Goal: Task Accomplishment & Management: Use online tool/utility

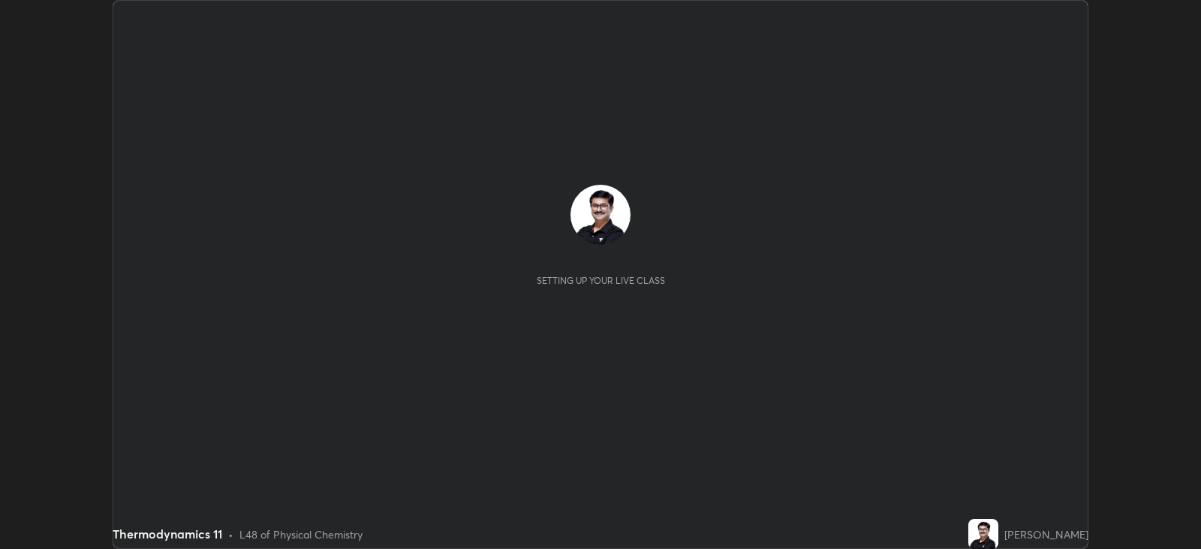
scroll to position [549, 1200]
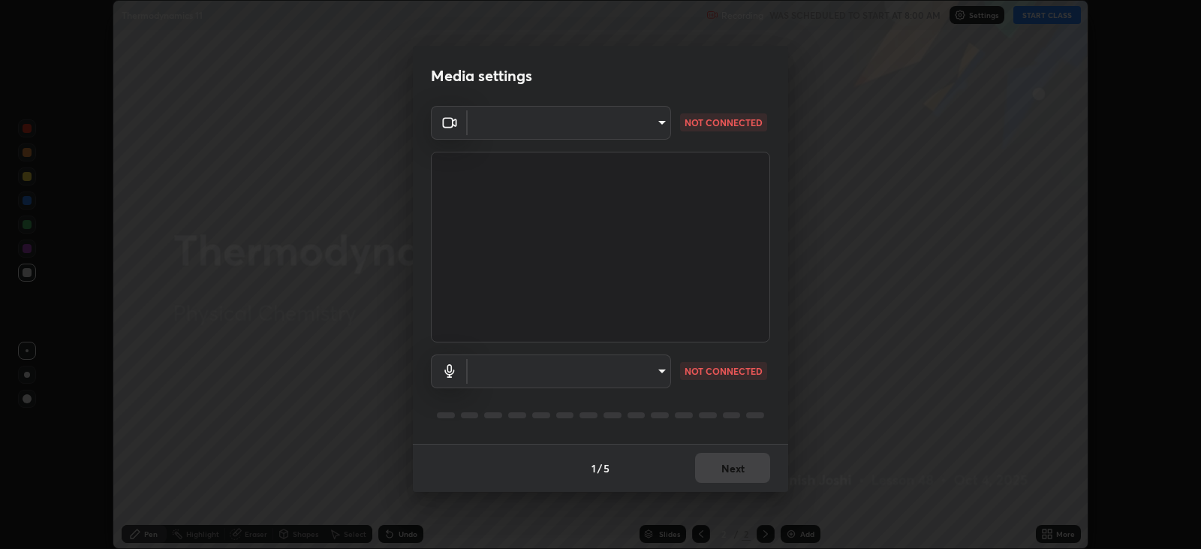
type input "67417adfccfa8b42c30ef4407fe4a6c493a28e79373338af571501226f50bce5"
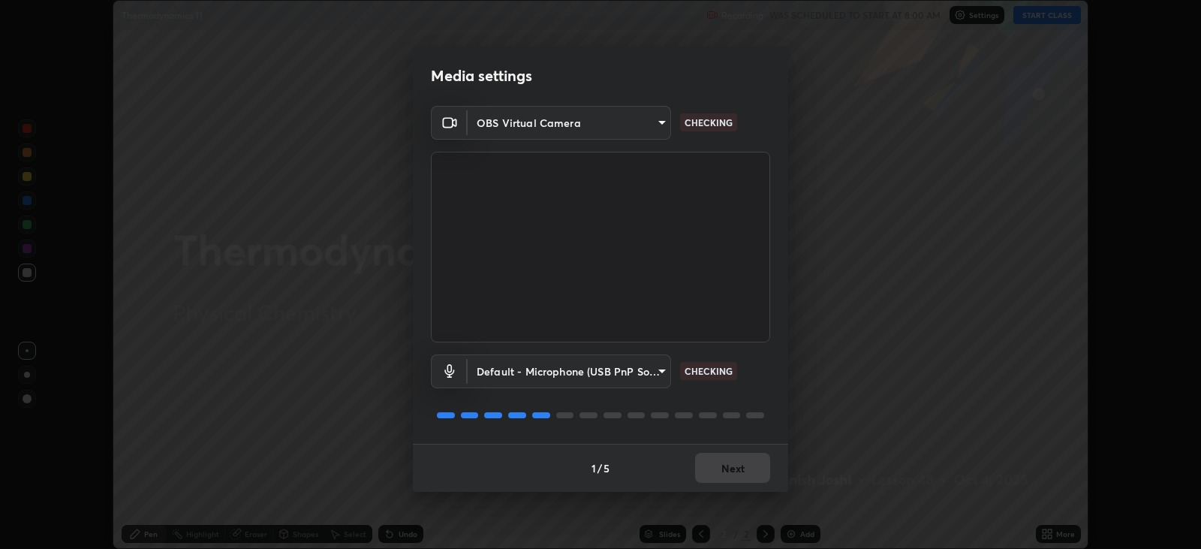
click at [664, 375] on body "Erase all Thermodynamics 11 Recording WAS SCHEDULED TO START AT 8:00 AM Setting…" at bounding box center [600, 274] width 1201 height 549
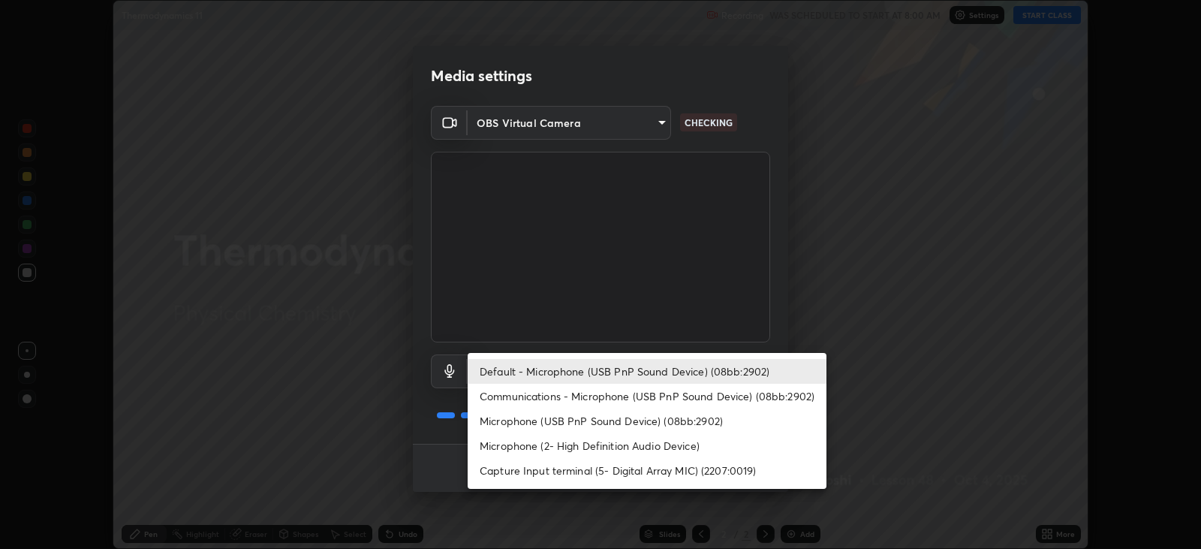
click at [638, 447] on li "Microphone (2- High Definition Audio Device)" at bounding box center [647, 445] width 359 height 25
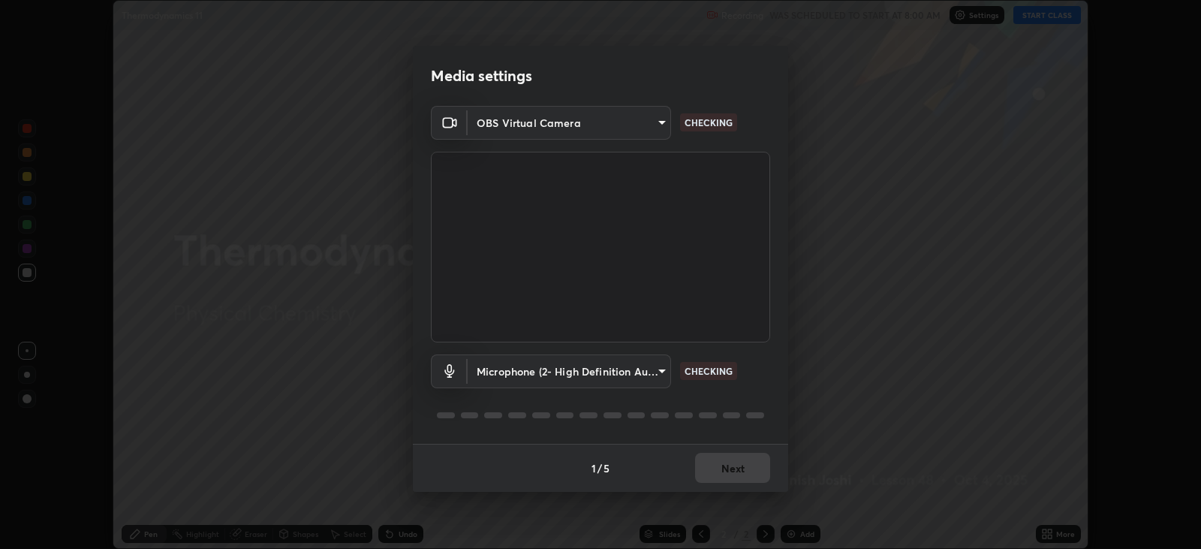
click at [665, 376] on body "Erase all Thermodynamics 11 Recording WAS SCHEDULED TO START AT 8:00 AM Setting…" at bounding box center [600, 274] width 1201 height 549
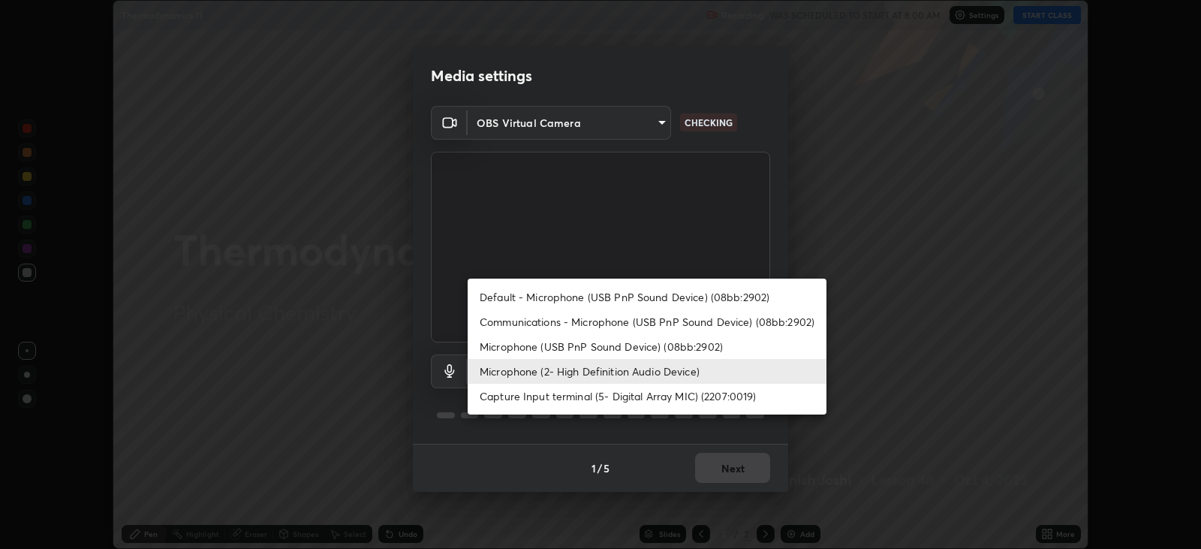
click at [598, 298] on li "Default - Microphone (USB PnP Sound Device) (08bb:2902)" at bounding box center [647, 296] width 359 height 25
type input "default"
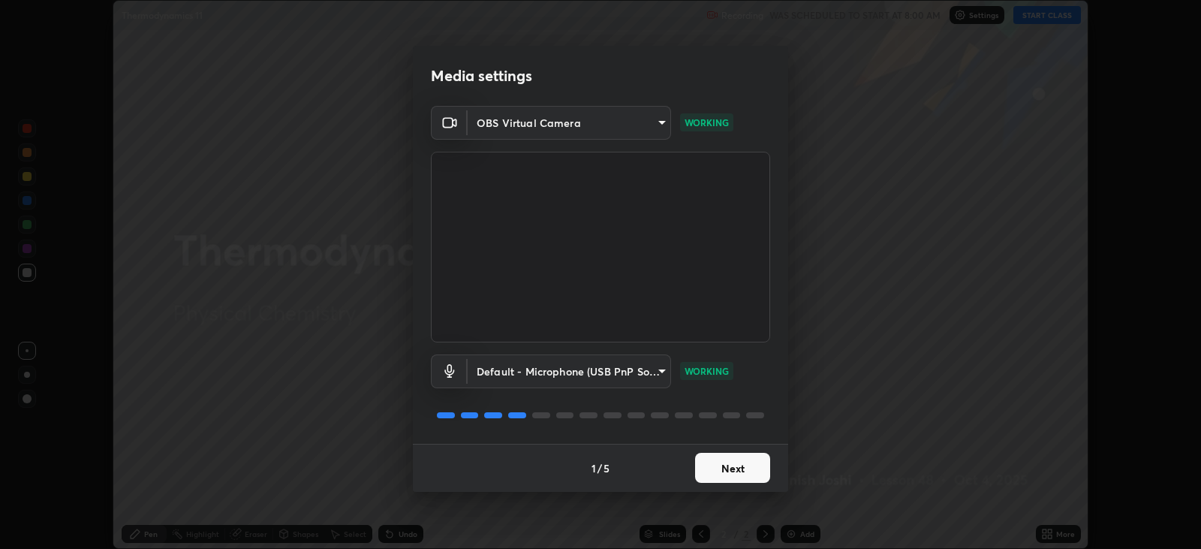
click at [747, 470] on button "Next" at bounding box center [732, 468] width 75 height 30
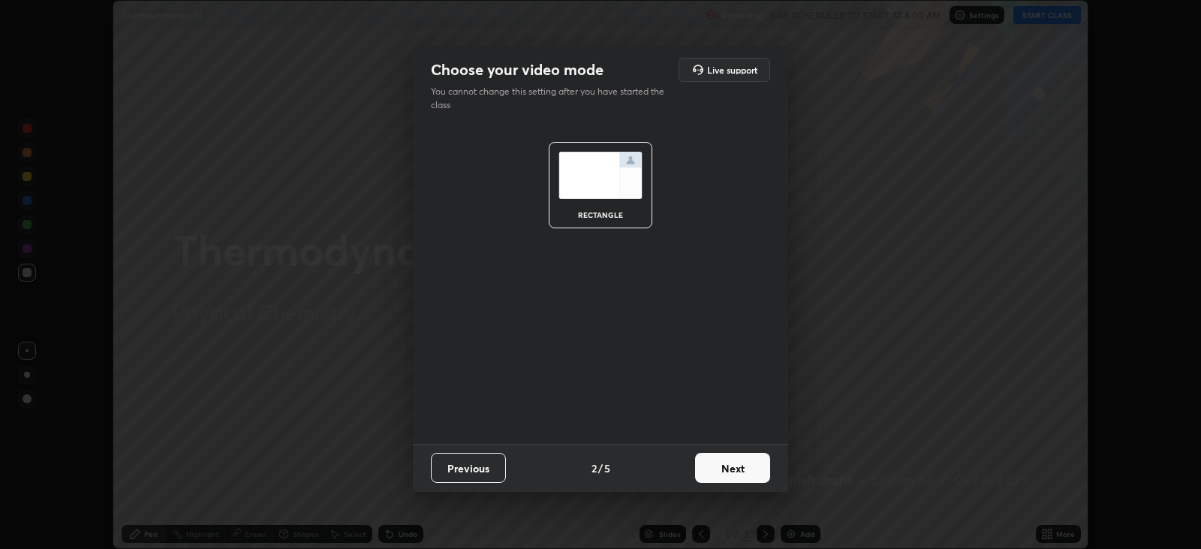
click at [741, 469] on button "Next" at bounding box center [732, 468] width 75 height 30
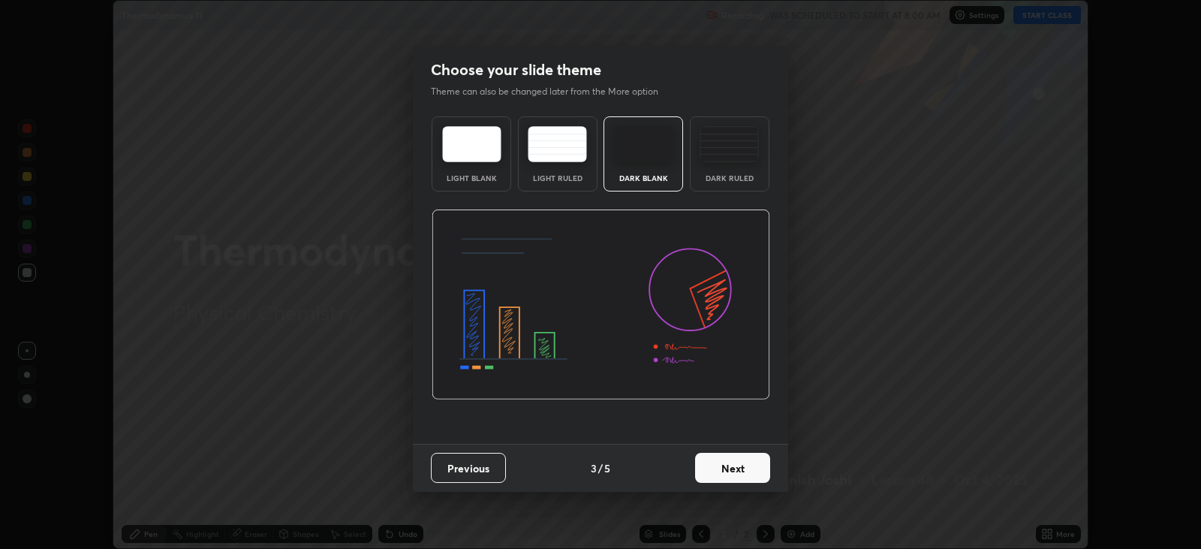
click at [737, 474] on button "Next" at bounding box center [732, 468] width 75 height 30
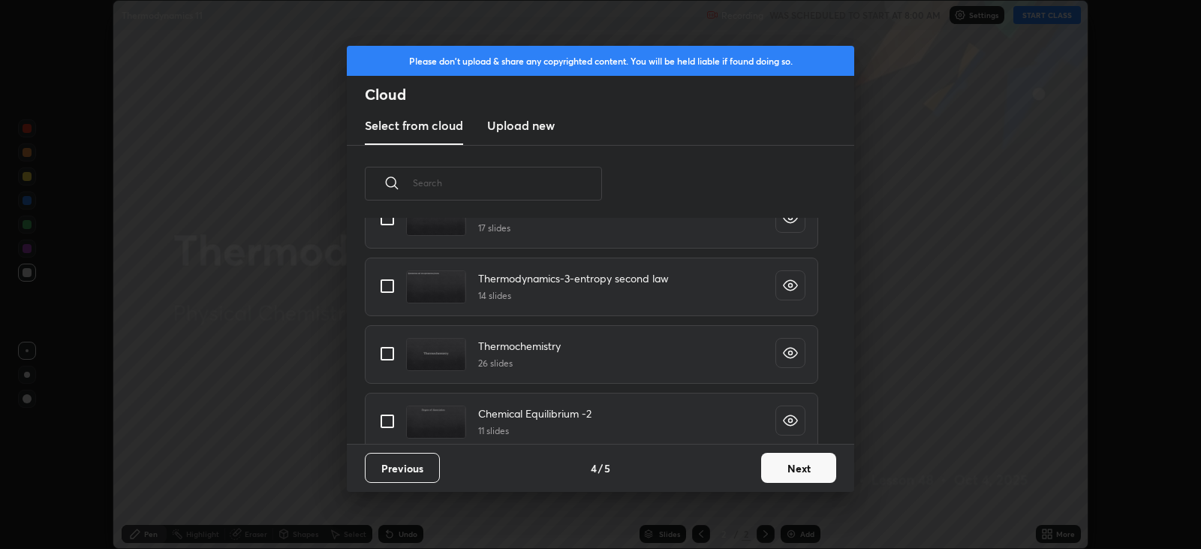
scroll to position [362, 0]
click at [387, 286] on input "grid" at bounding box center [388, 285] width 32 height 32
checkbox input "true"
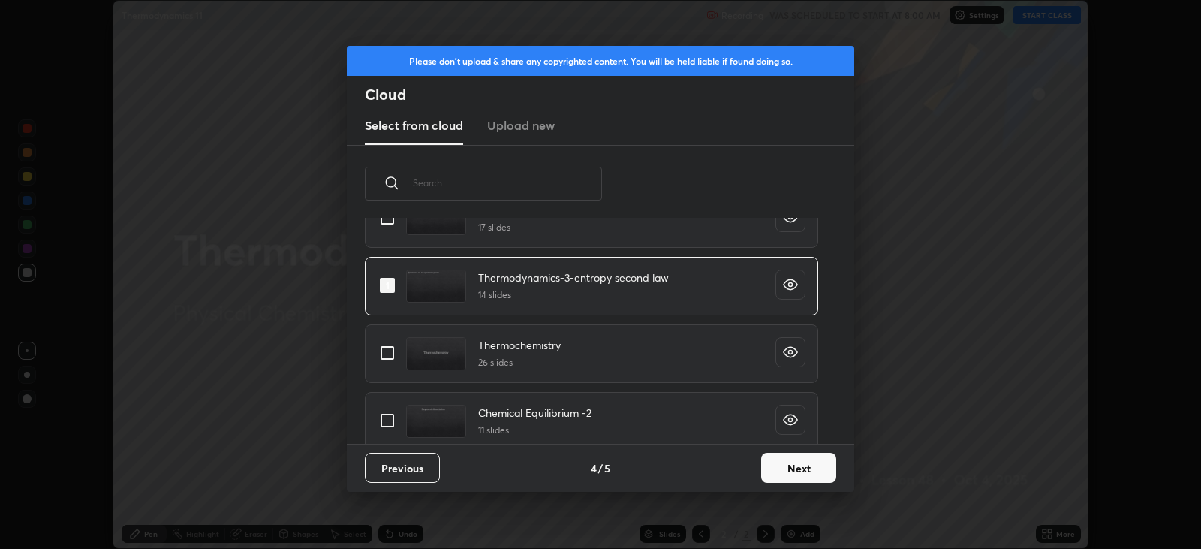
click at [790, 469] on button "Next" at bounding box center [798, 468] width 75 height 30
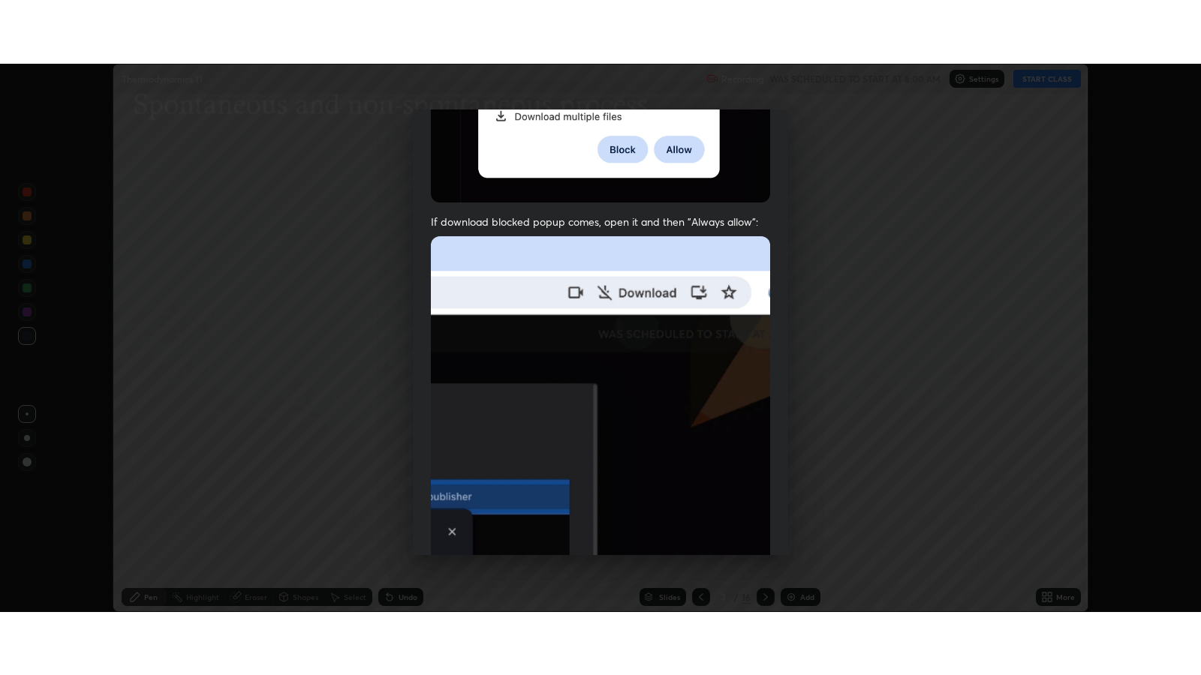
scroll to position [304, 0]
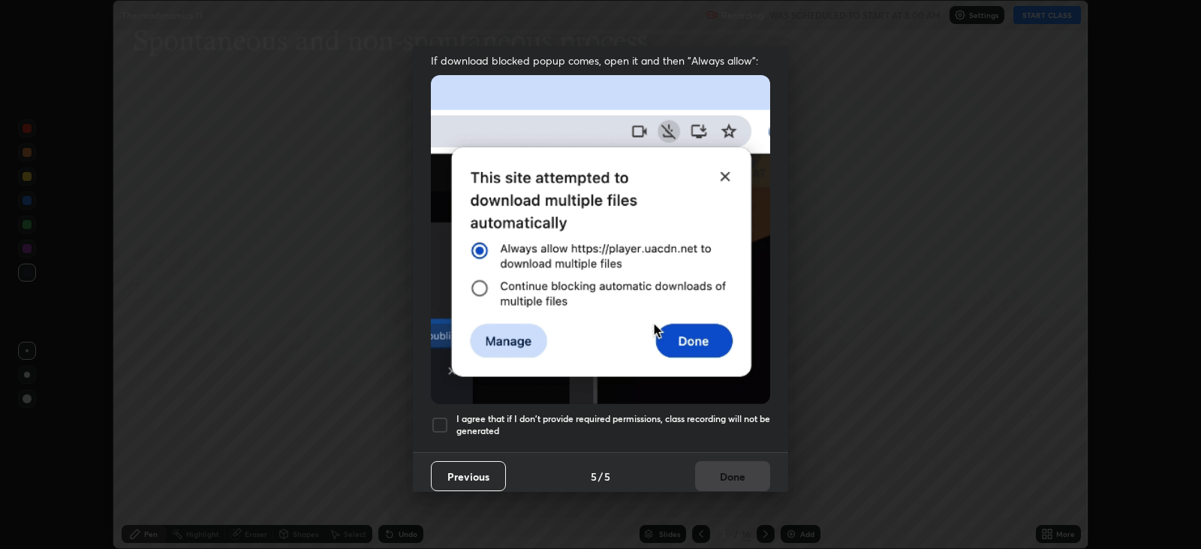
click at [443, 416] on div at bounding box center [440, 425] width 18 height 18
click at [728, 469] on button "Done" at bounding box center [732, 476] width 75 height 30
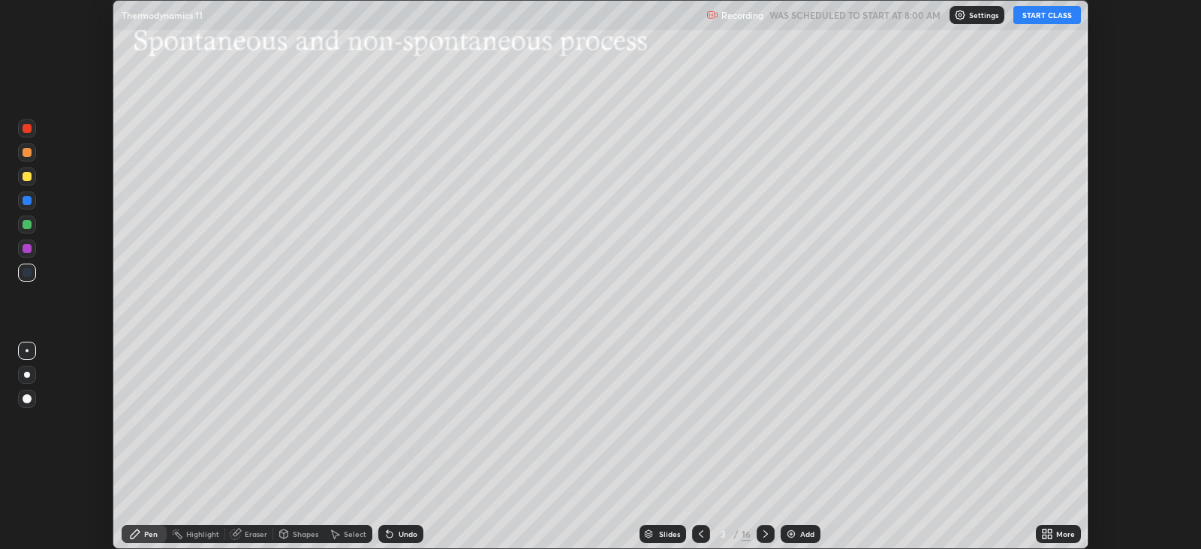
click at [1034, 17] on button "START CLASS" at bounding box center [1047, 15] width 68 height 18
click at [1047, 529] on icon at bounding box center [1047, 534] width 12 height 12
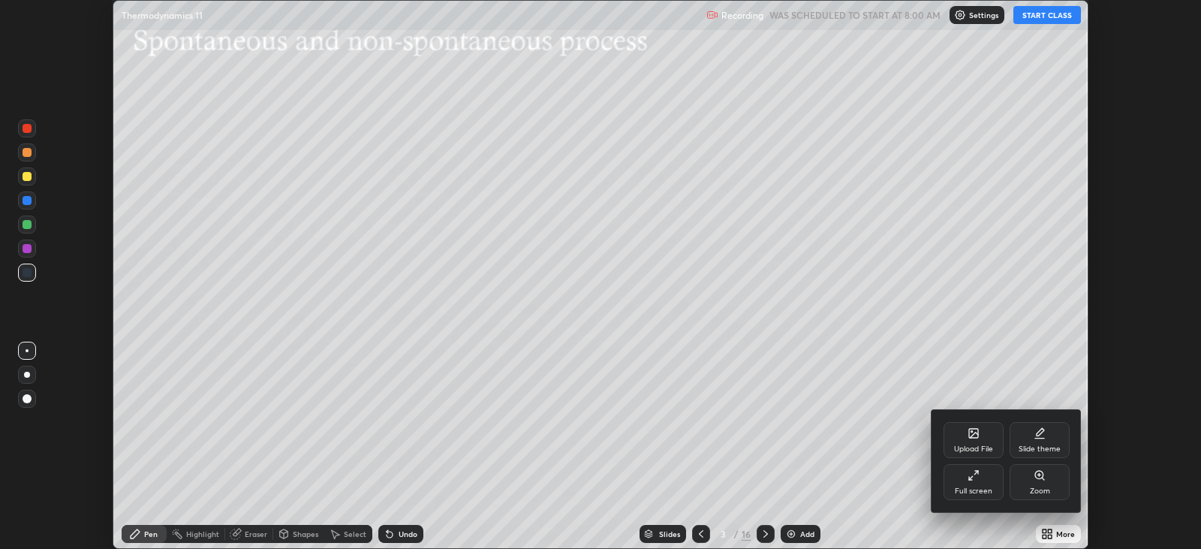
click at [970, 484] on div "Full screen" at bounding box center [973, 482] width 60 height 36
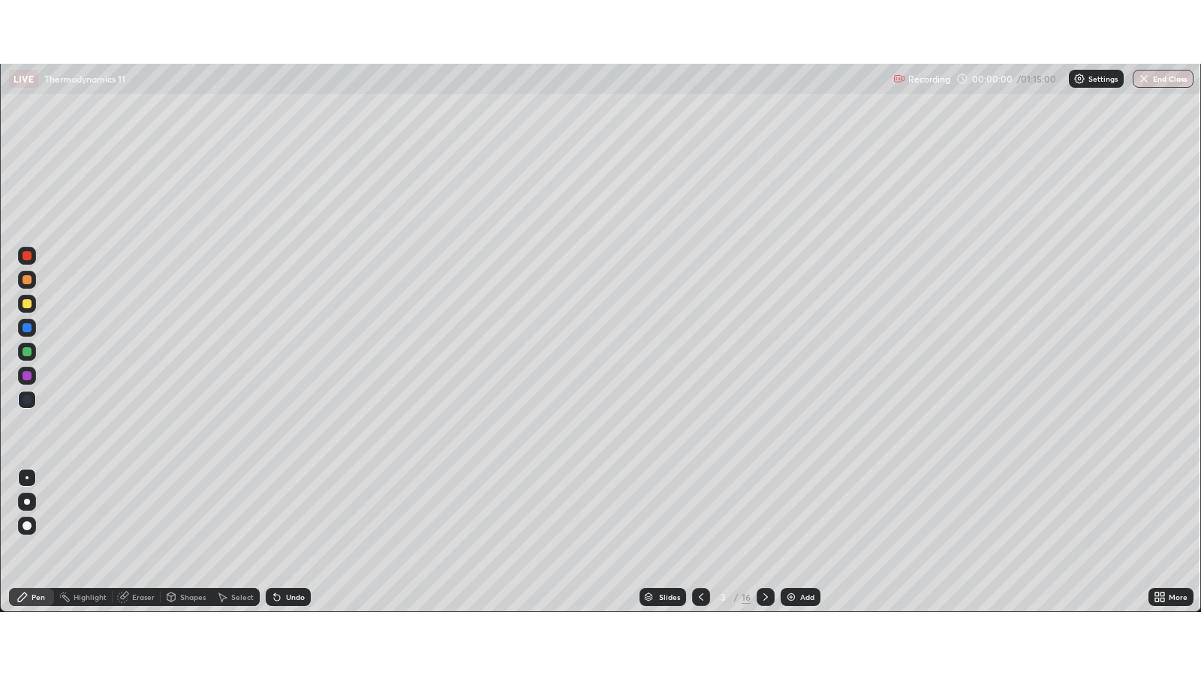
scroll to position [675, 1200]
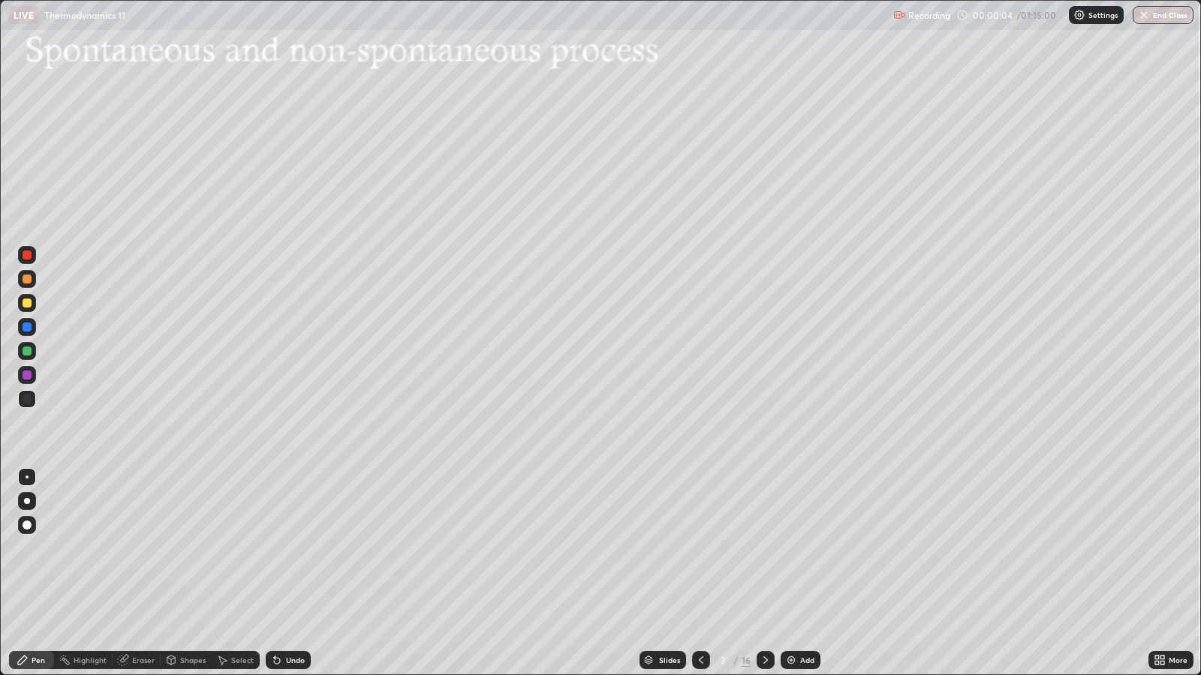
click at [670, 548] on div "Slides" at bounding box center [669, 661] width 21 height 8
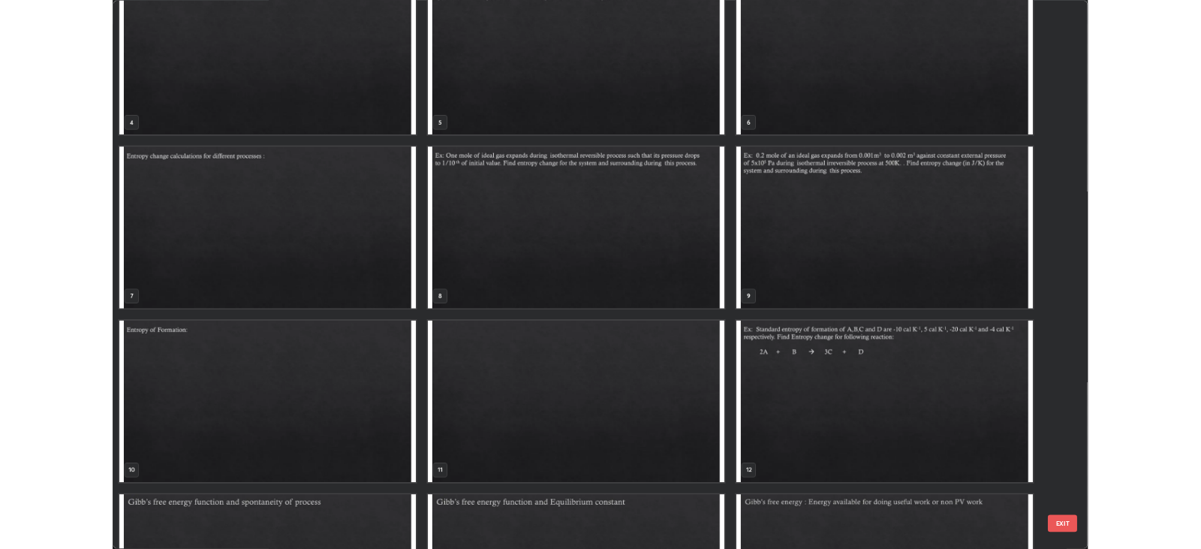
scroll to position [266, 0]
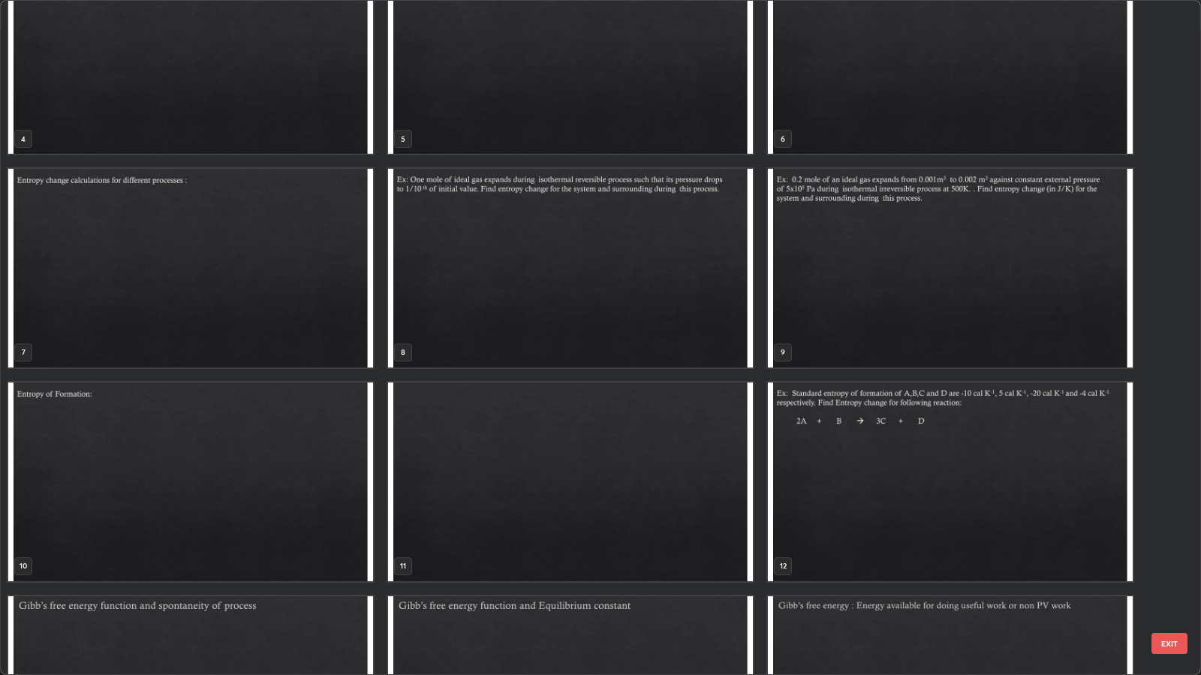
click at [845, 280] on img "grid" at bounding box center [950, 268] width 365 height 199
click at [845, 281] on img "grid" at bounding box center [950, 268] width 365 height 199
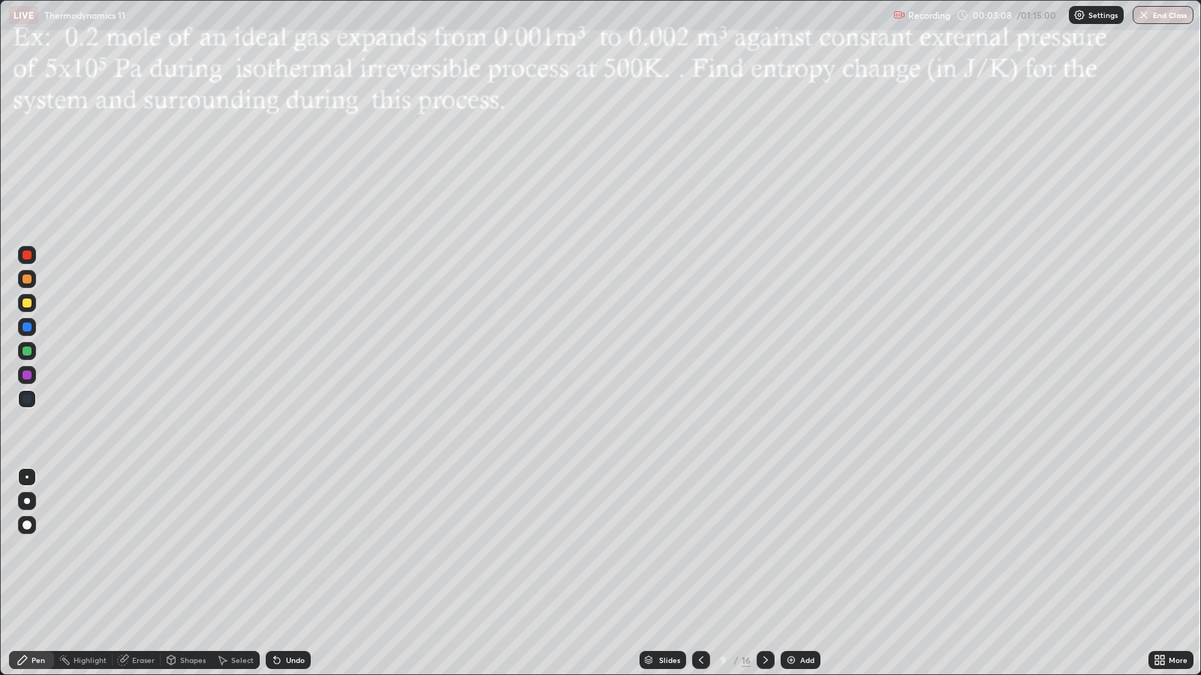
click at [763, 548] on icon at bounding box center [766, 660] width 12 height 12
click at [45, 548] on div "Pen" at bounding box center [31, 660] width 45 height 18
click at [28, 302] on div at bounding box center [27, 303] width 9 height 9
click at [28, 307] on div at bounding box center [27, 303] width 9 height 9
click at [762, 548] on icon at bounding box center [766, 660] width 12 height 12
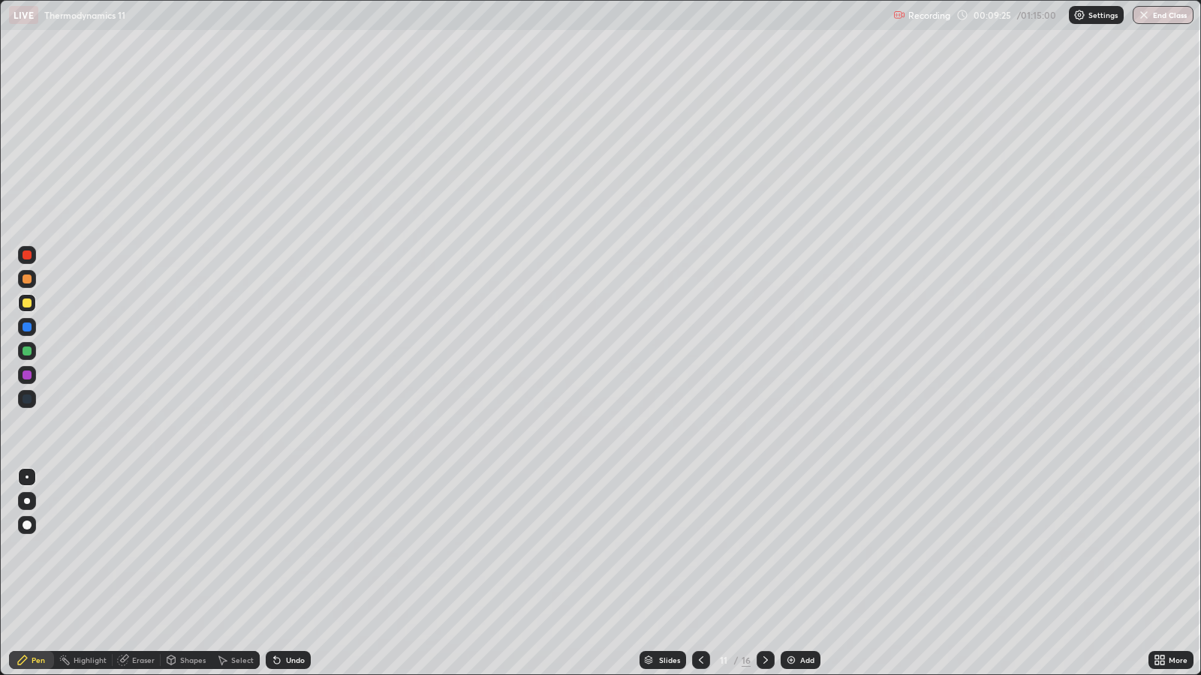
click at [763, 548] on icon at bounding box center [766, 660] width 12 height 12
click at [29, 305] on div at bounding box center [27, 303] width 9 height 9
click at [1157, 548] on icon at bounding box center [1157, 658] width 4 height 4
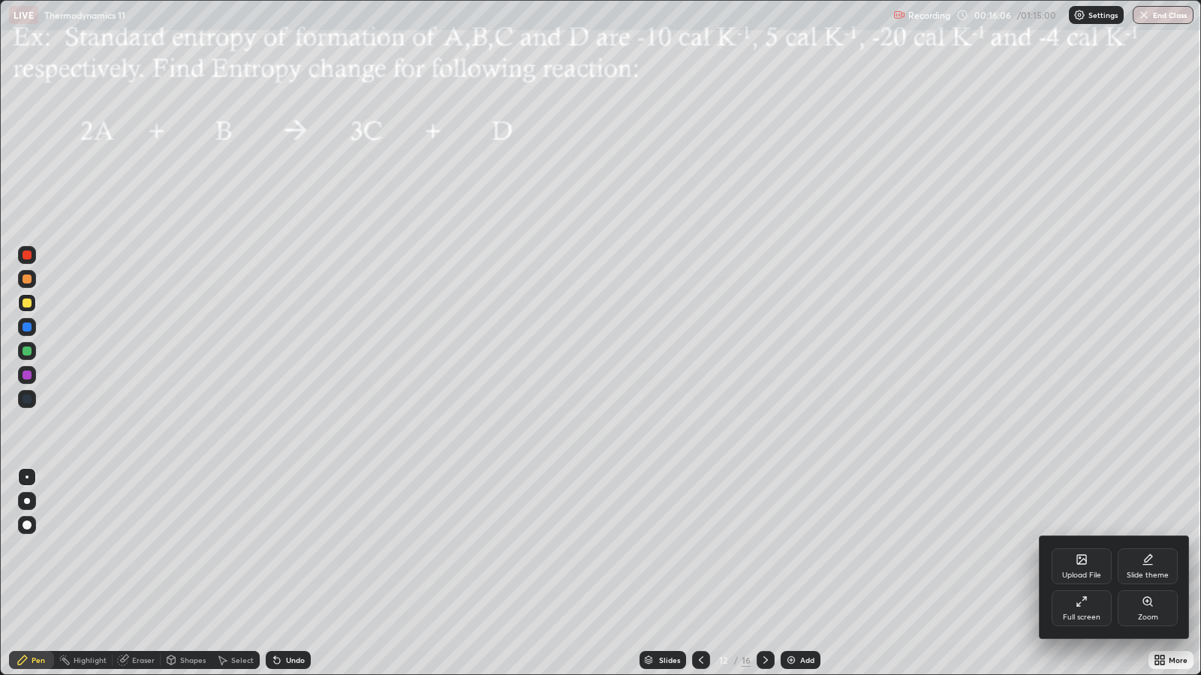
click at [1084, 548] on icon at bounding box center [1082, 602] width 12 height 12
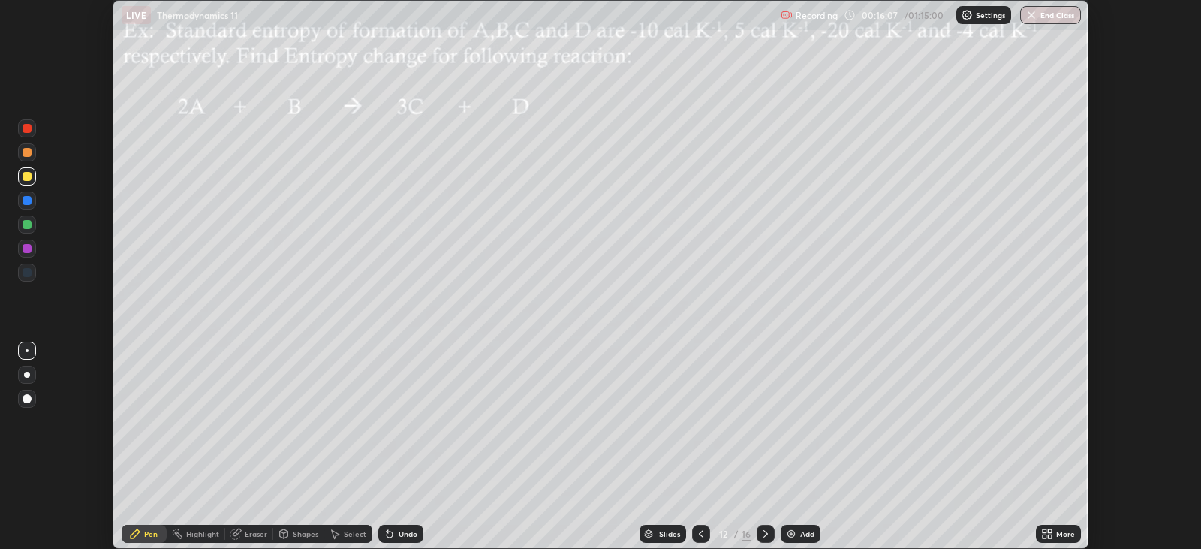
scroll to position [74506, 73854]
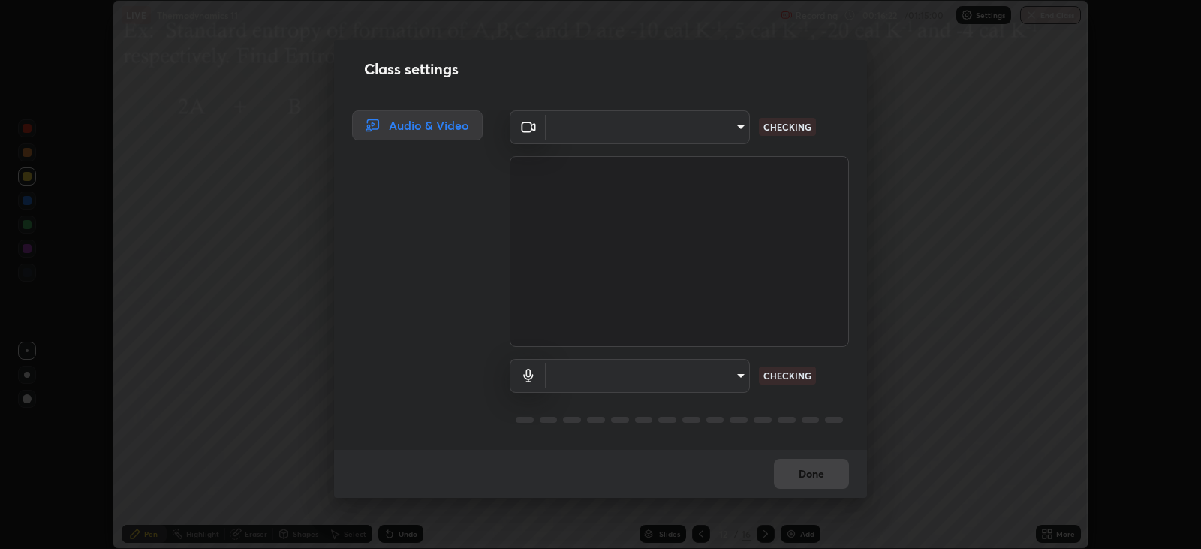
type input "67417adfccfa8b42c30ef4407fe4a6c493a28e79373338af571501226f50bce5"
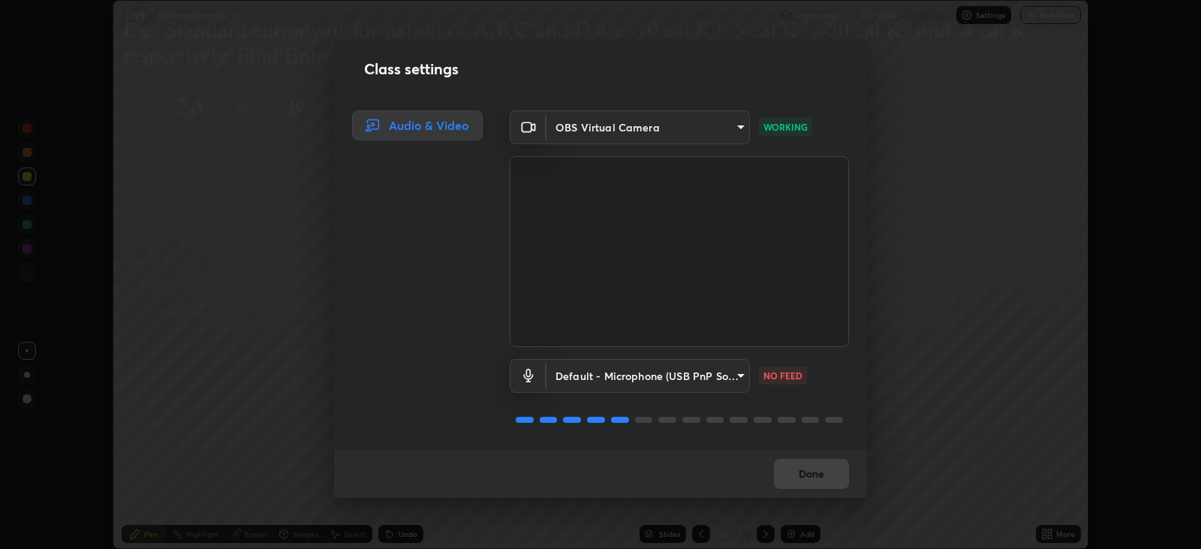
click at [739, 377] on body "Erase all LIVE Thermodynamics 11 Recording 00:16:34 / 01:15:00 Settings End Cla…" at bounding box center [600, 274] width 1201 height 549
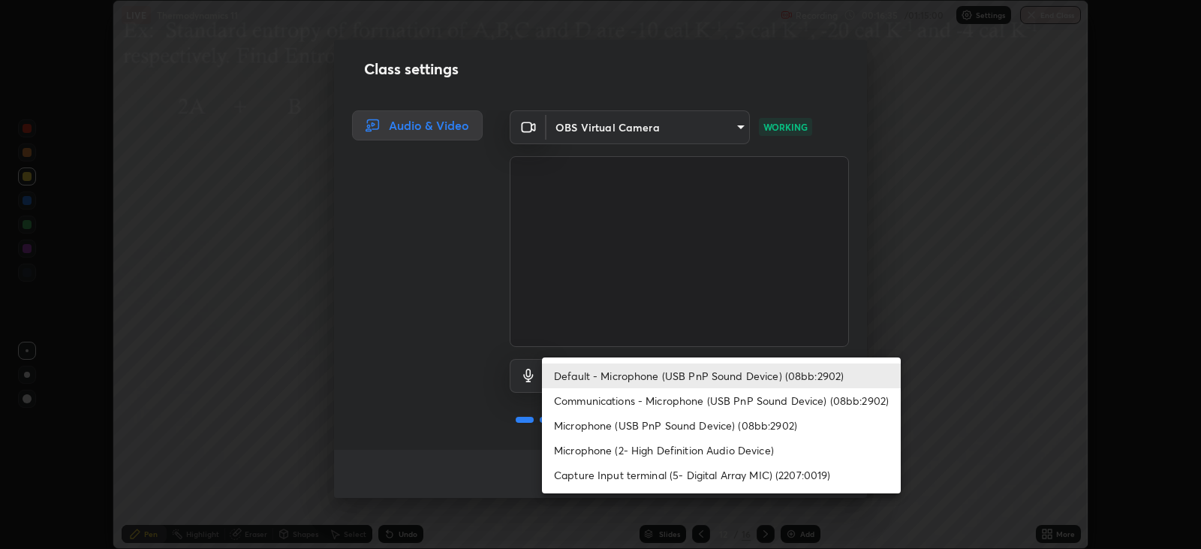
click at [647, 456] on li "Microphone (2- High Definition Audio Device)" at bounding box center [721, 450] width 359 height 25
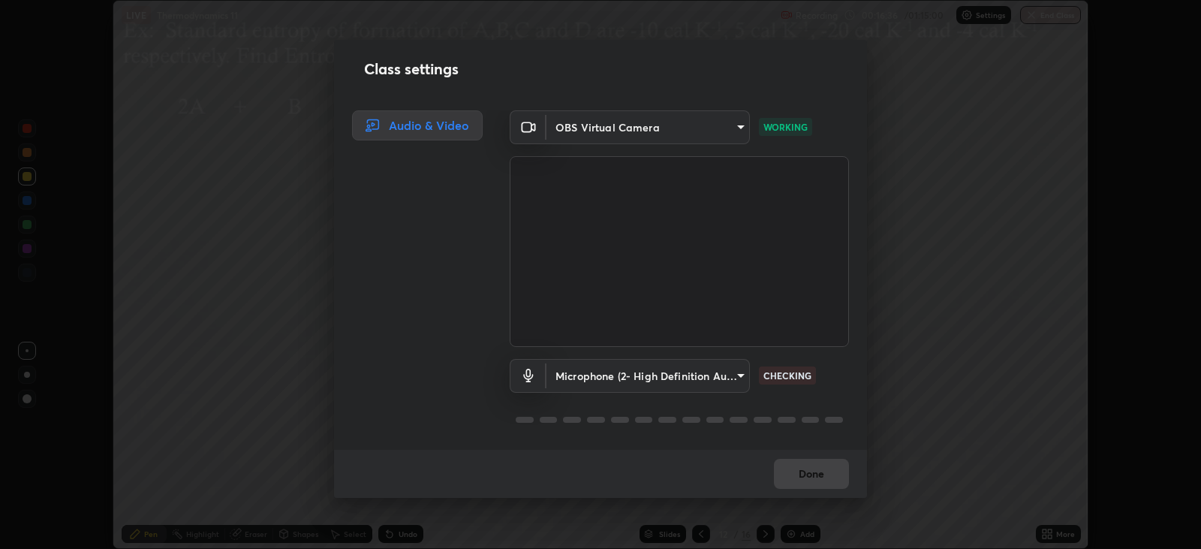
click at [737, 380] on body "Erase all LIVE Thermodynamics 11 Recording 00:16:36 / 01:15:00 Settings End Cla…" at bounding box center [600, 274] width 1201 height 549
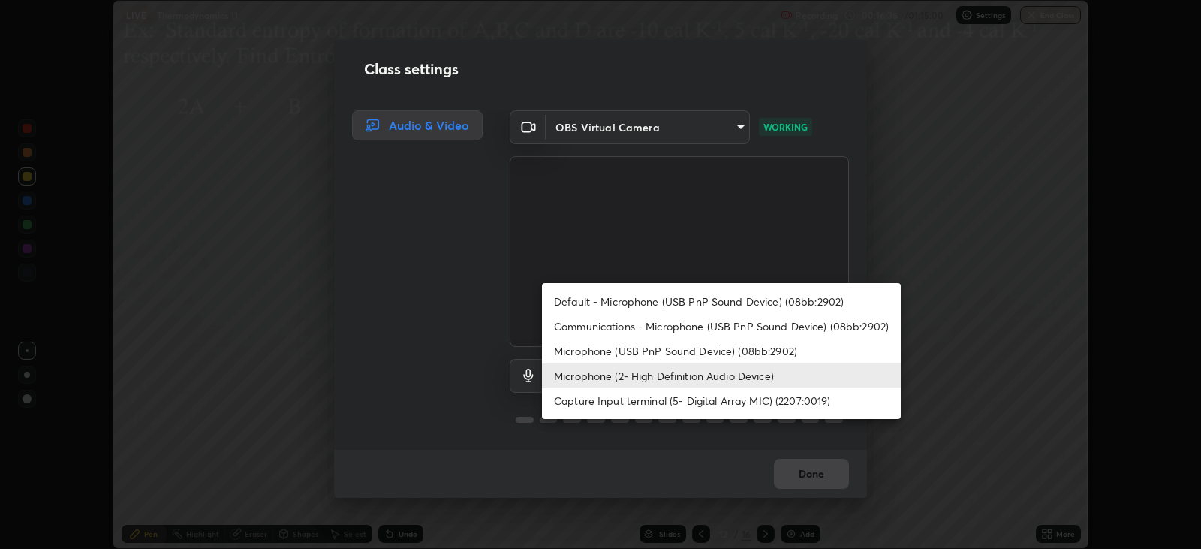
click at [627, 304] on li "Default - Microphone (USB PnP Sound Device) (08bb:2902)" at bounding box center [721, 301] width 359 height 25
type input "default"
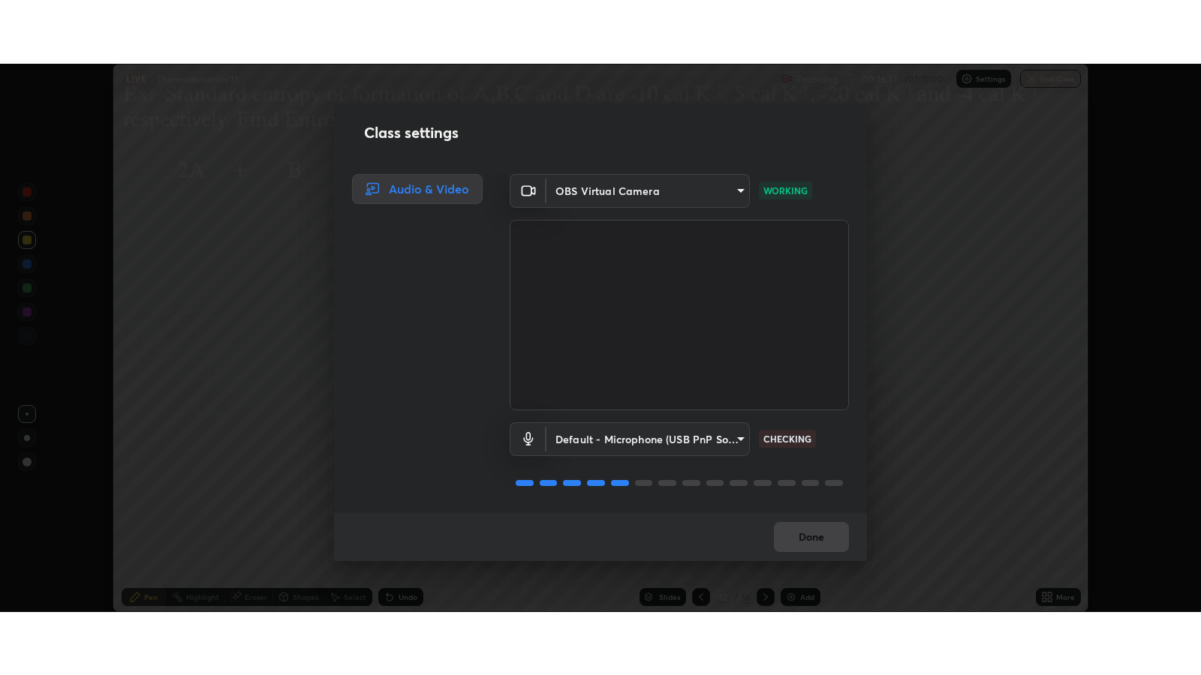
scroll to position [1, 0]
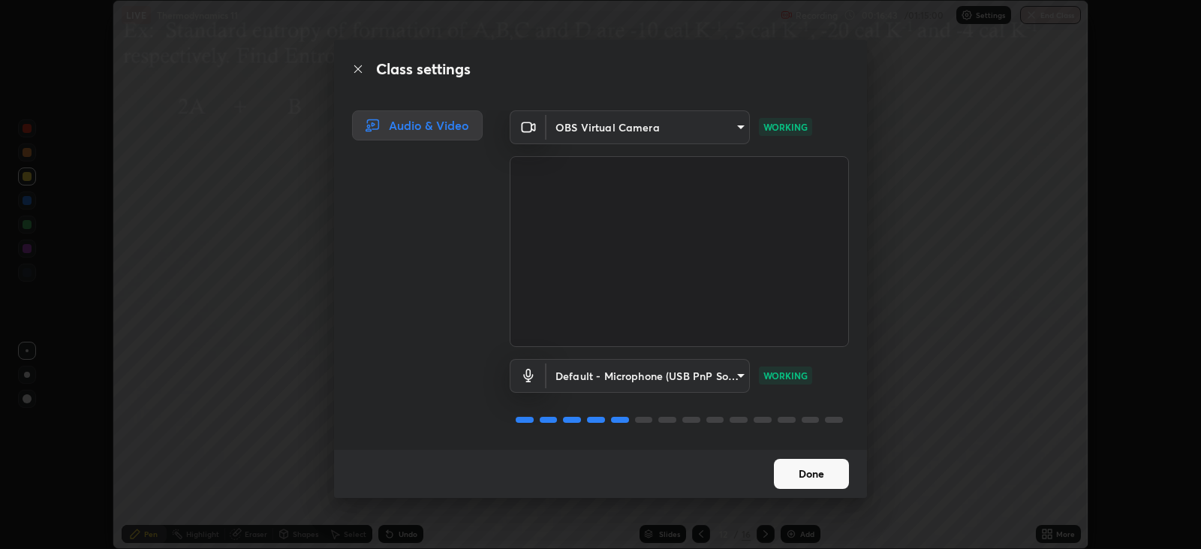
click at [810, 470] on button "Done" at bounding box center [811, 474] width 75 height 30
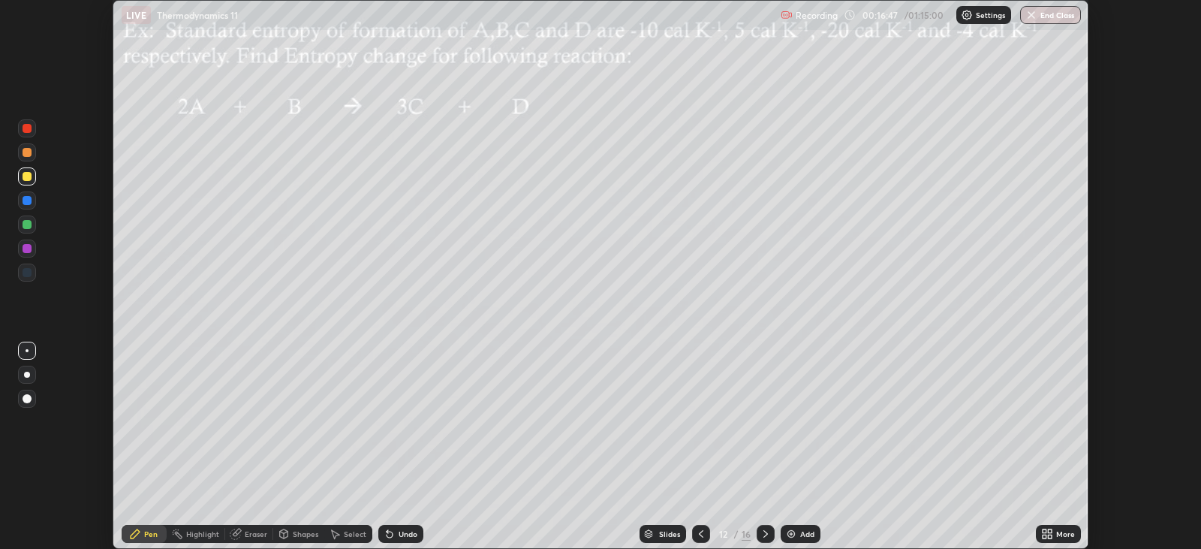
click at [1043, 533] on icon at bounding box center [1045, 531] width 4 height 4
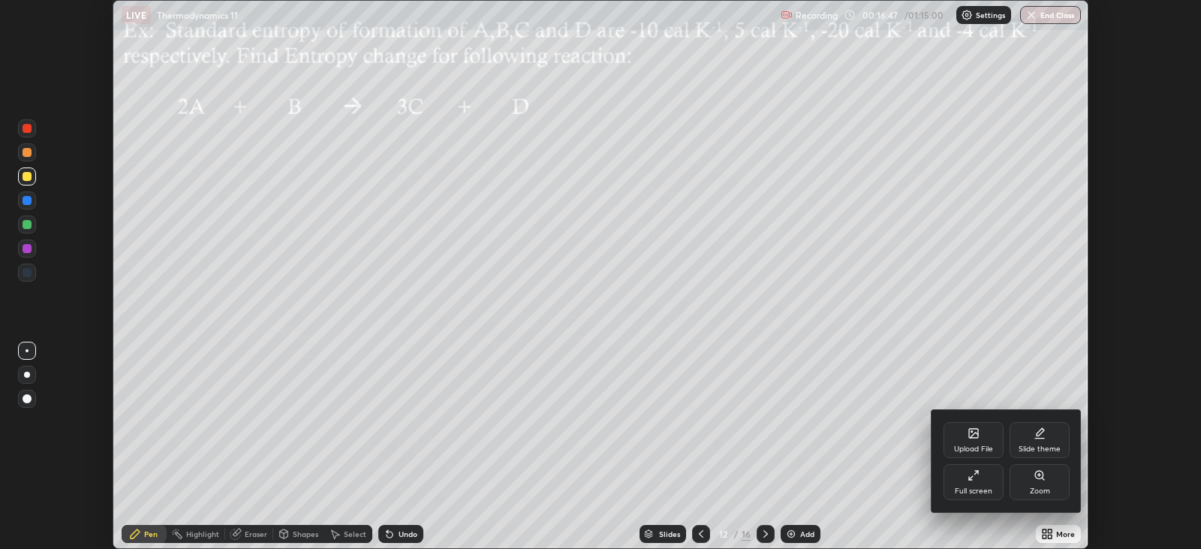
click at [973, 478] on icon at bounding box center [973, 475] width 12 height 12
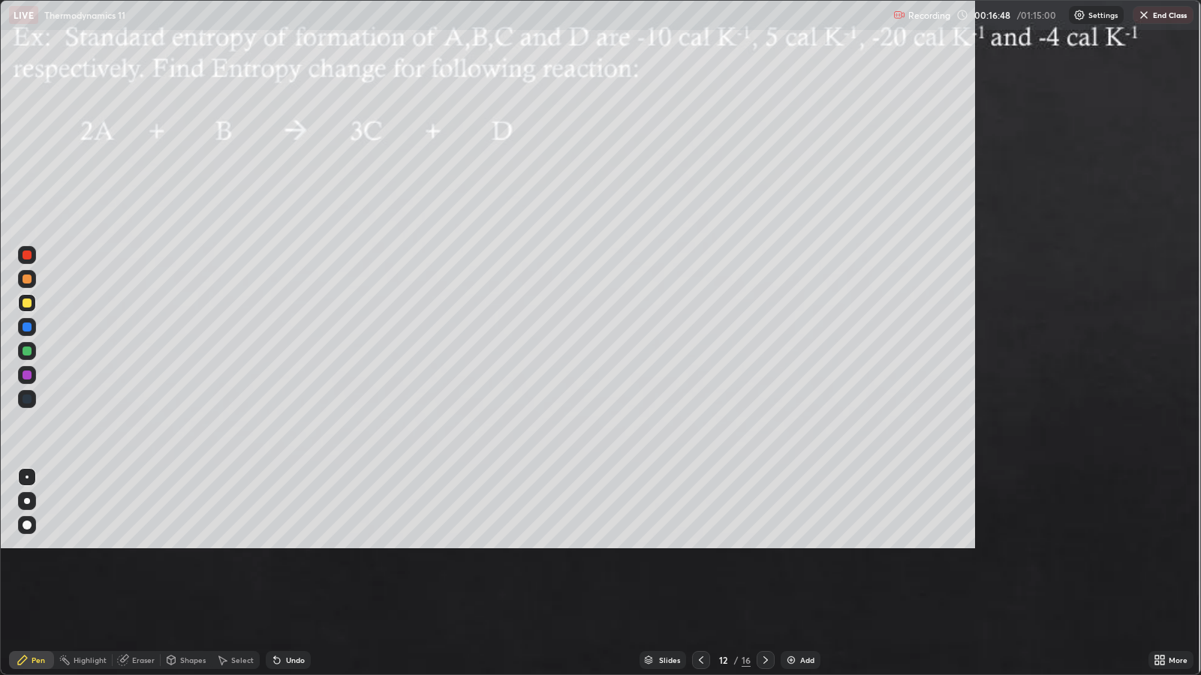
scroll to position [675, 1200]
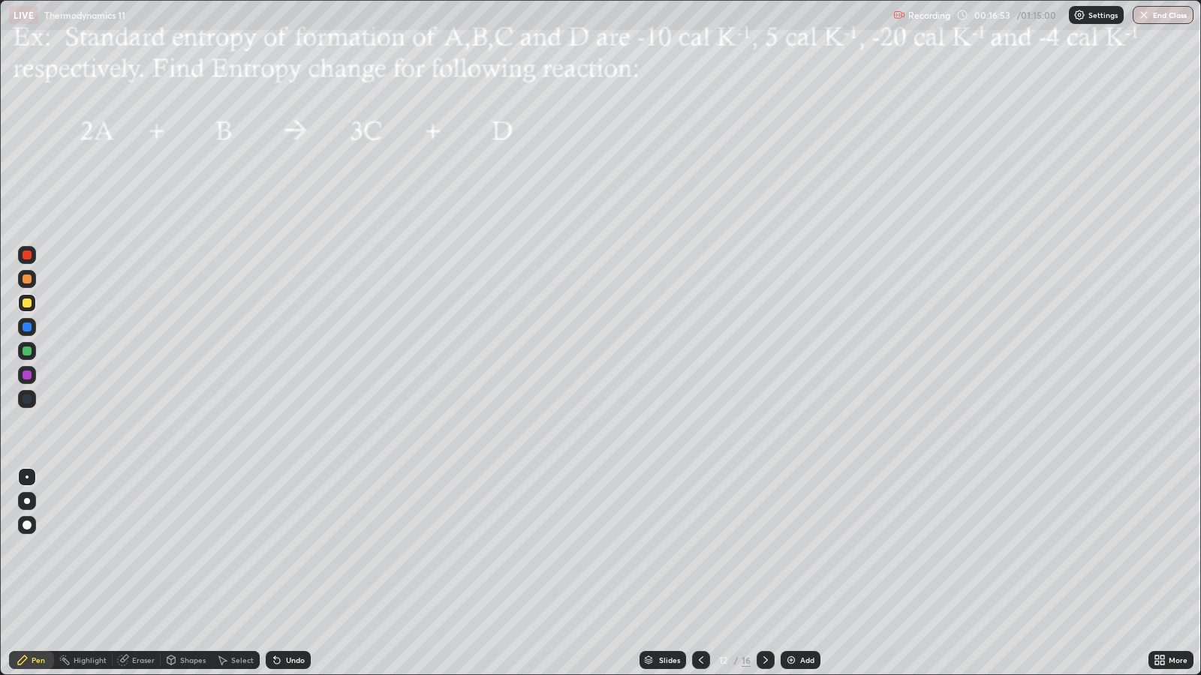
click at [763, 548] on icon at bounding box center [766, 660] width 12 height 12
click at [697, 548] on icon at bounding box center [701, 660] width 12 height 12
click at [766, 548] on icon at bounding box center [766, 660] width 12 height 12
click at [29, 304] on div at bounding box center [27, 303] width 9 height 9
click at [281, 548] on div "Undo" at bounding box center [288, 660] width 45 height 18
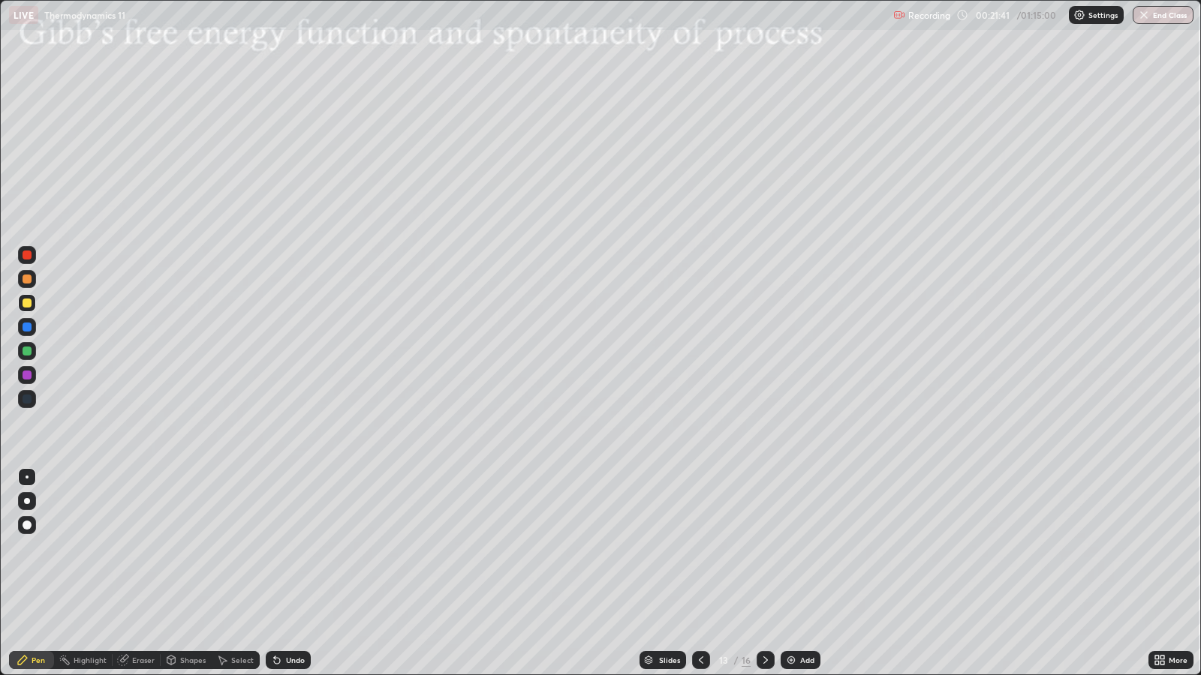
click at [296, 548] on div "Undo" at bounding box center [288, 660] width 45 height 18
click at [286, 548] on div "Undo" at bounding box center [295, 661] width 19 height 8
click at [242, 548] on div "Select" at bounding box center [242, 661] width 23 height 8
click at [197, 548] on div "Shapes" at bounding box center [193, 661] width 26 height 8
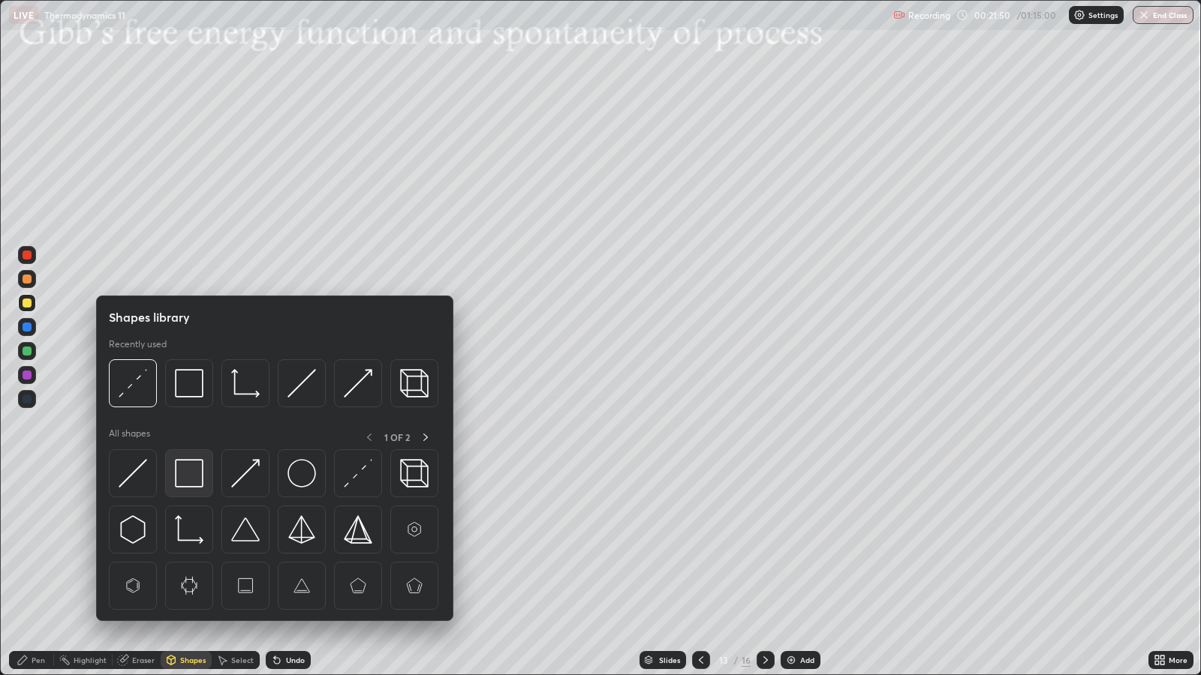
click at [204, 482] on div at bounding box center [189, 474] width 48 height 48
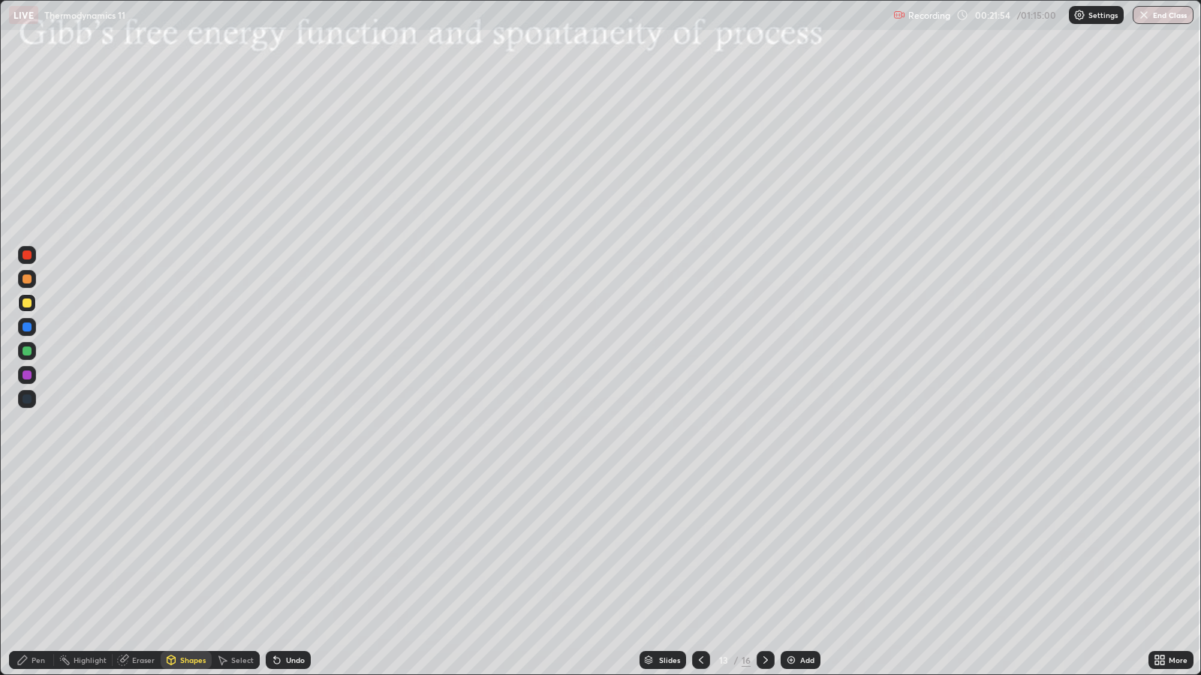
click at [295, 548] on div "Undo" at bounding box center [288, 660] width 45 height 18
click at [249, 548] on div "Select" at bounding box center [242, 661] width 23 height 8
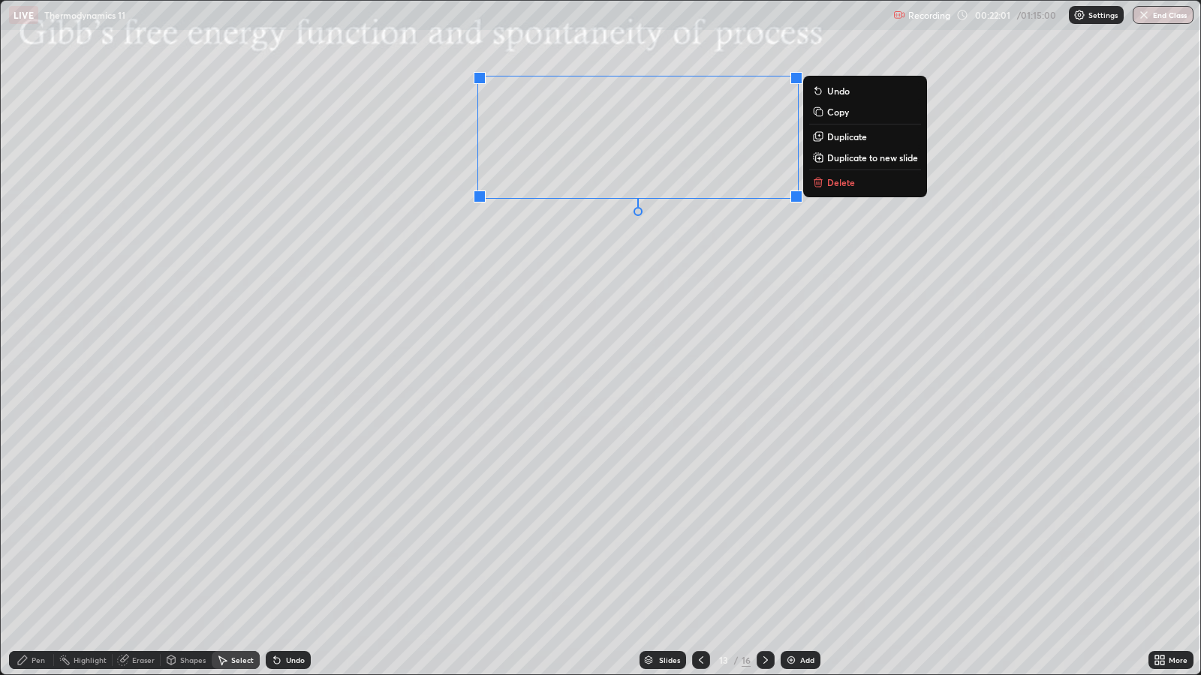
click at [678, 338] on div "0 ° Undo Copy Duplicate Duplicate to new slide Delete" at bounding box center [600, 338] width 1199 height 674
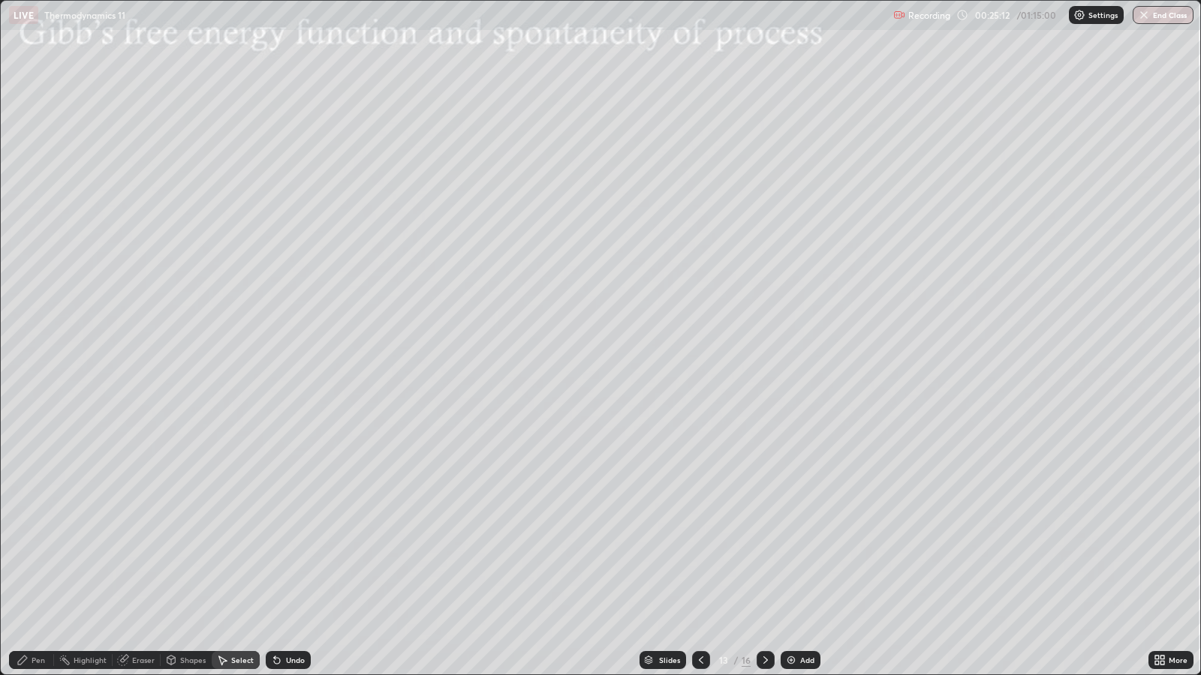
click at [45, 548] on div "Pen" at bounding box center [31, 660] width 45 height 18
click at [29, 351] on div at bounding box center [27, 351] width 9 height 9
click at [29, 281] on div at bounding box center [27, 279] width 9 height 9
click at [28, 351] on div at bounding box center [27, 351] width 9 height 9
click at [767, 548] on icon at bounding box center [766, 660] width 12 height 12
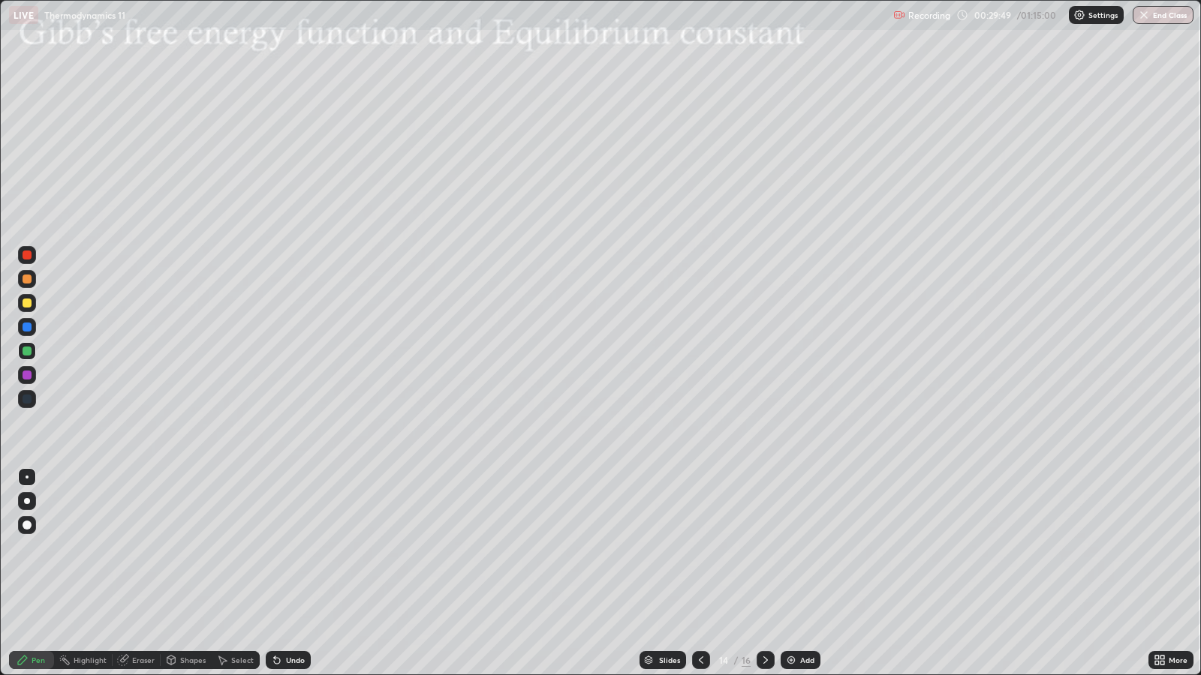
click at [700, 548] on icon at bounding box center [701, 660] width 12 height 12
click at [790, 548] on img at bounding box center [791, 660] width 12 height 12
click at [193, 548] on div "Shapes" at bounding box center [193, 661] width 26 height 8
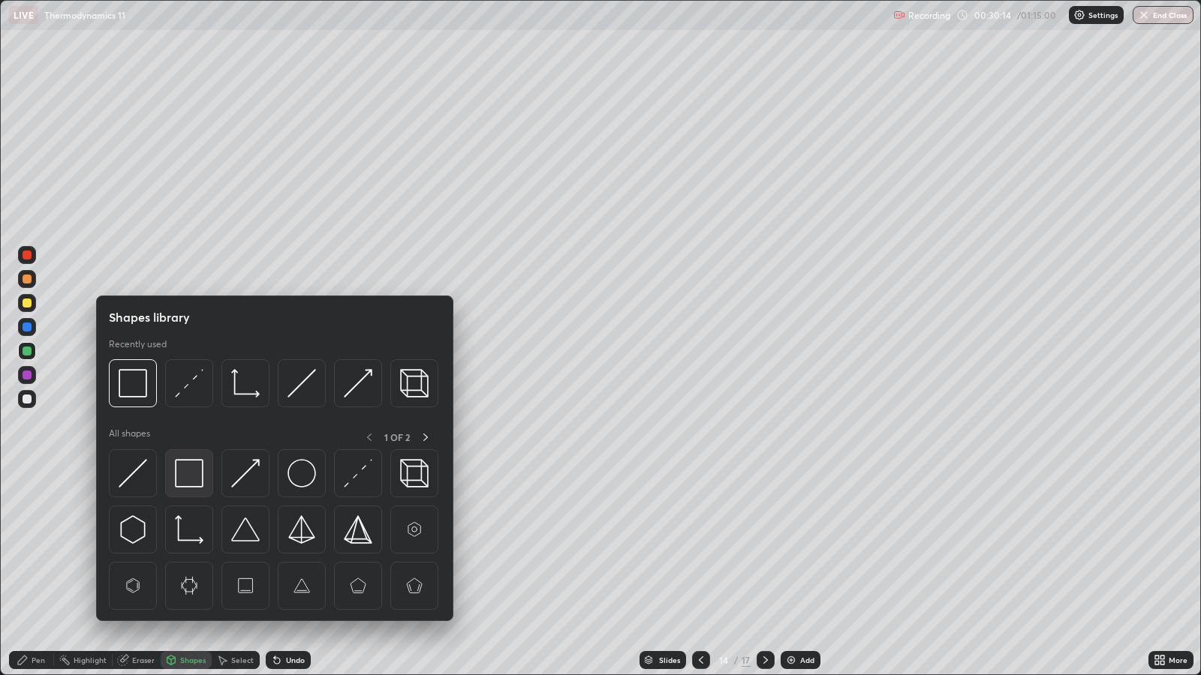
click at [190, 481] on img at bounding box center [189, 473] width 29 height 29
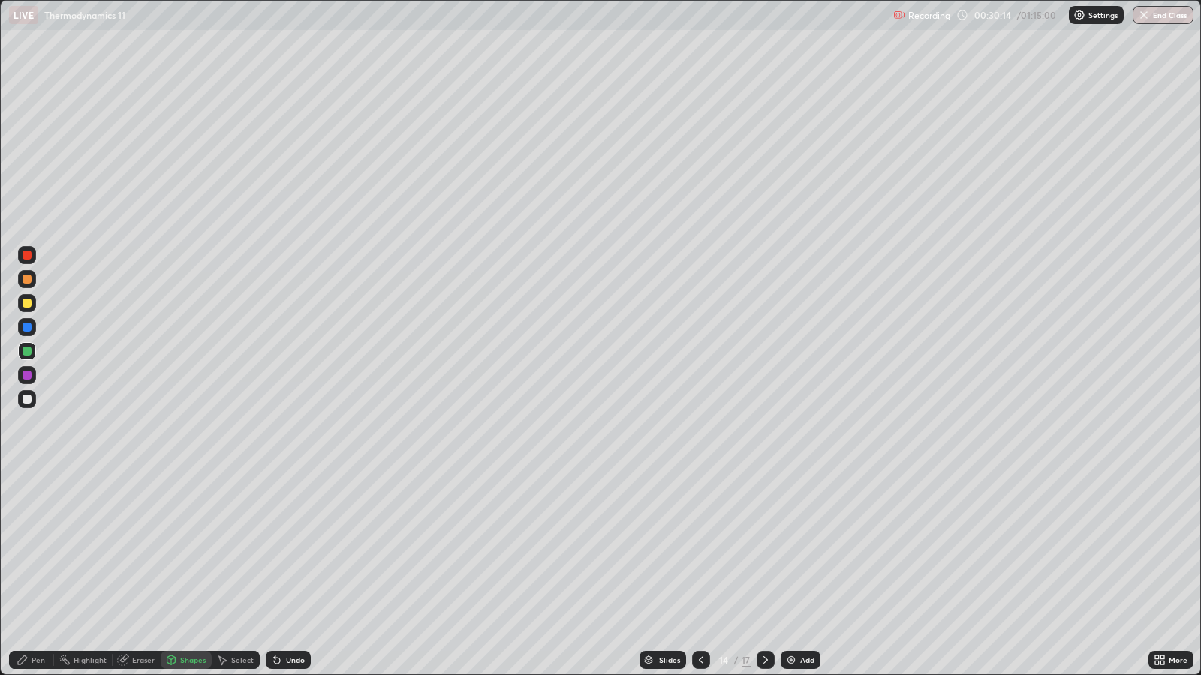
click at [28, 400] on div at bounding box center [27, 399] width 9 height 9
click at [38, 548] on div "Pen" at bounding box center [39, 661] width 14 height 8
click at [29, 302] on div at bounding box center [27, 303] width 9 height 9
click at [26, 304] on div at bounding box center [27, 303] width 9 height 9
click at [699, 548] on icon at bounding box center [701, 661] width 5 height 8
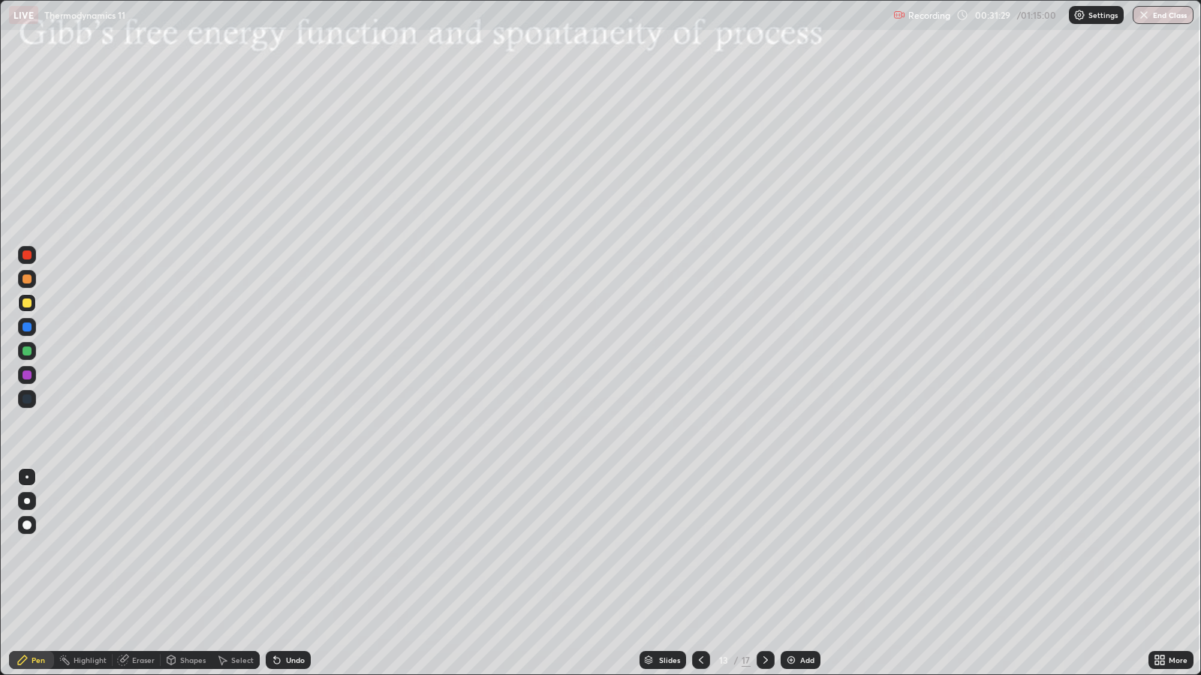
click at [788, 548] on img at bounding box center [791, 660] width 12 height 12
click at [26, 399] on div at bounding box center [27, 399] width 9 height 9
click at [26, 397] on div at bounding box center [27, 399] width 9 height 9
click at [138, 548] on div "Eraser" at bounding box center [143, 661] width 23 height 8
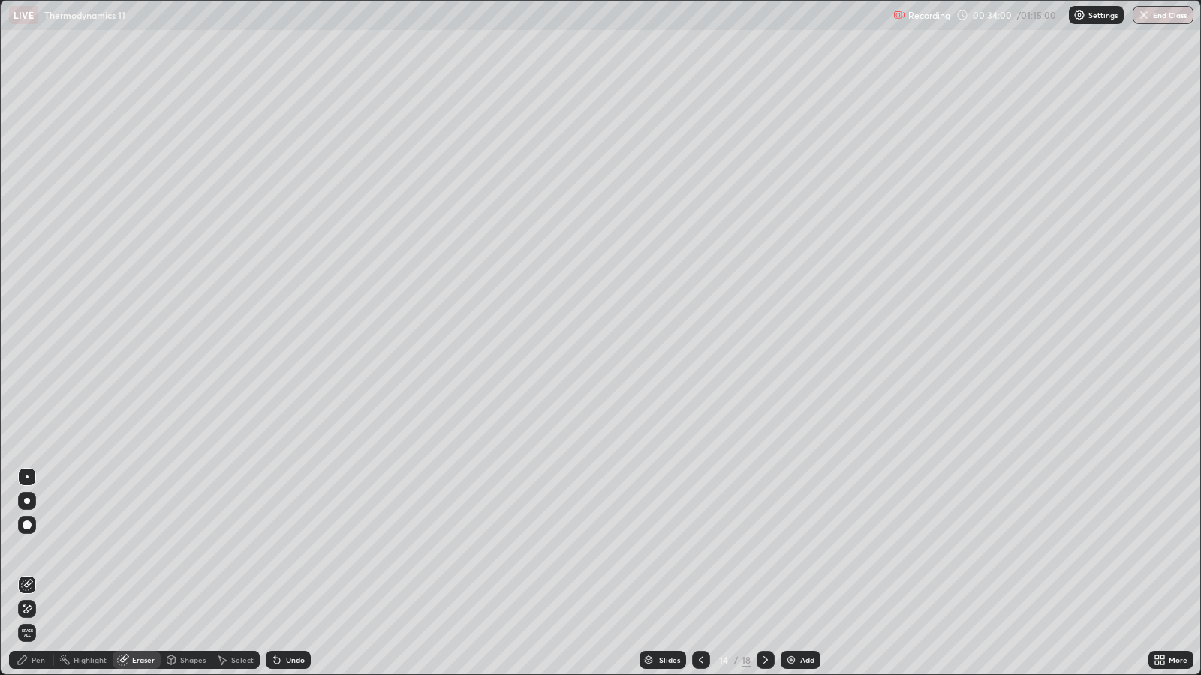
click at [222, 548] on icon at bounding box center [223, 661] width 8 height 9
click at [182, 548] on div "Shapes" at bounding box center [193, 661] width 26 height 8
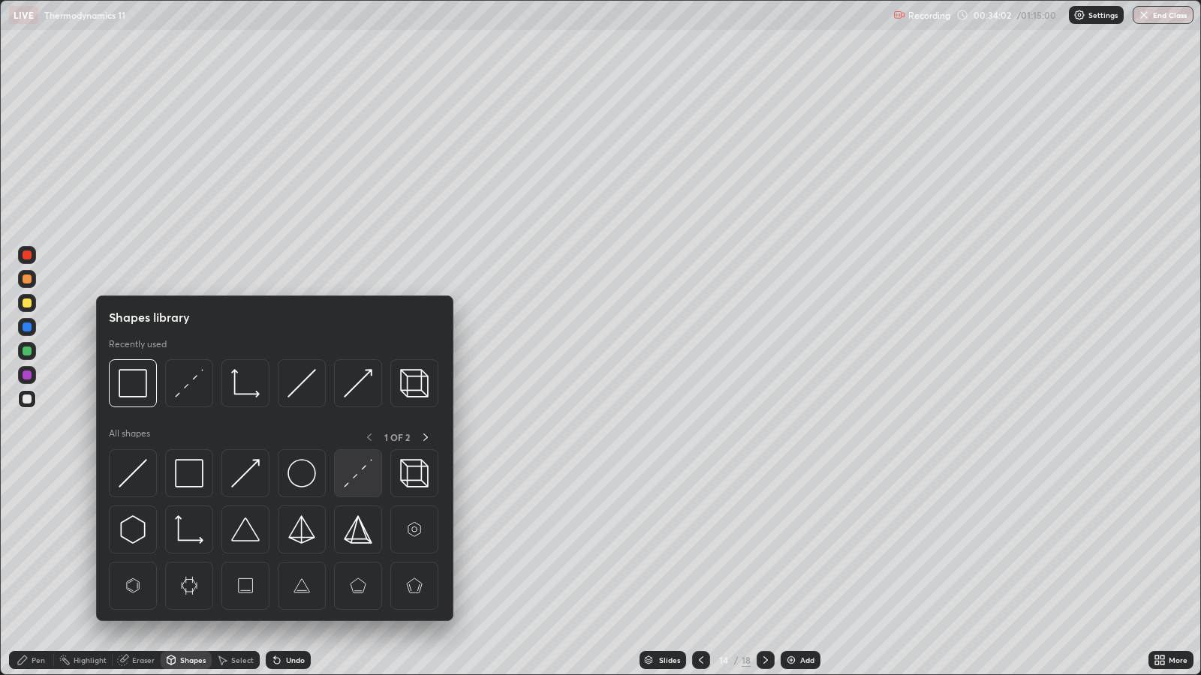
click at [338, 481] on div at bounding box center [358, 474] width 48 height 48
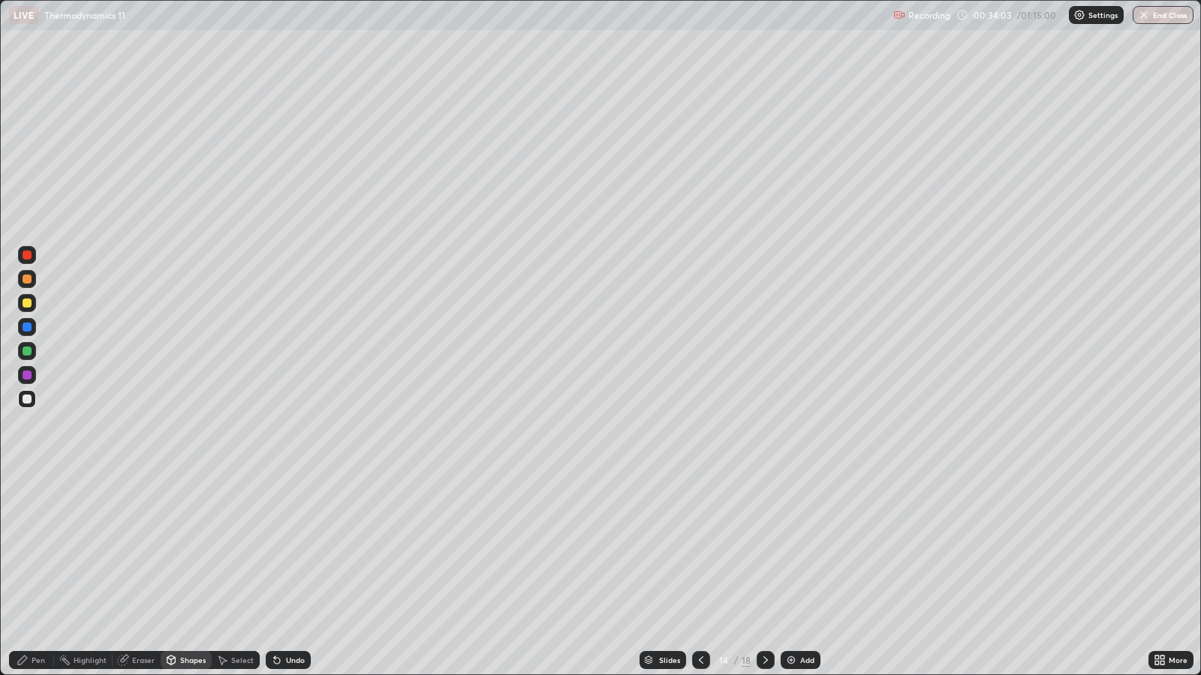
click at [477, 548] on div "Slides 14 / 18 Add" at bounding box center [730, 660] width 838 height 30
click at [26, 400] on div at bounding box center [27, 399] width 9 height 9
click at [299, 548] on div "Undo" at bounding box center [288, 660] width 45 height 18
click at [290, 548] on div "Undo" at bounding box center [295, 661] width 19 height 8
click at [38, 548] on div "Pen" at bounding box center [39, 661] width 14 height 8
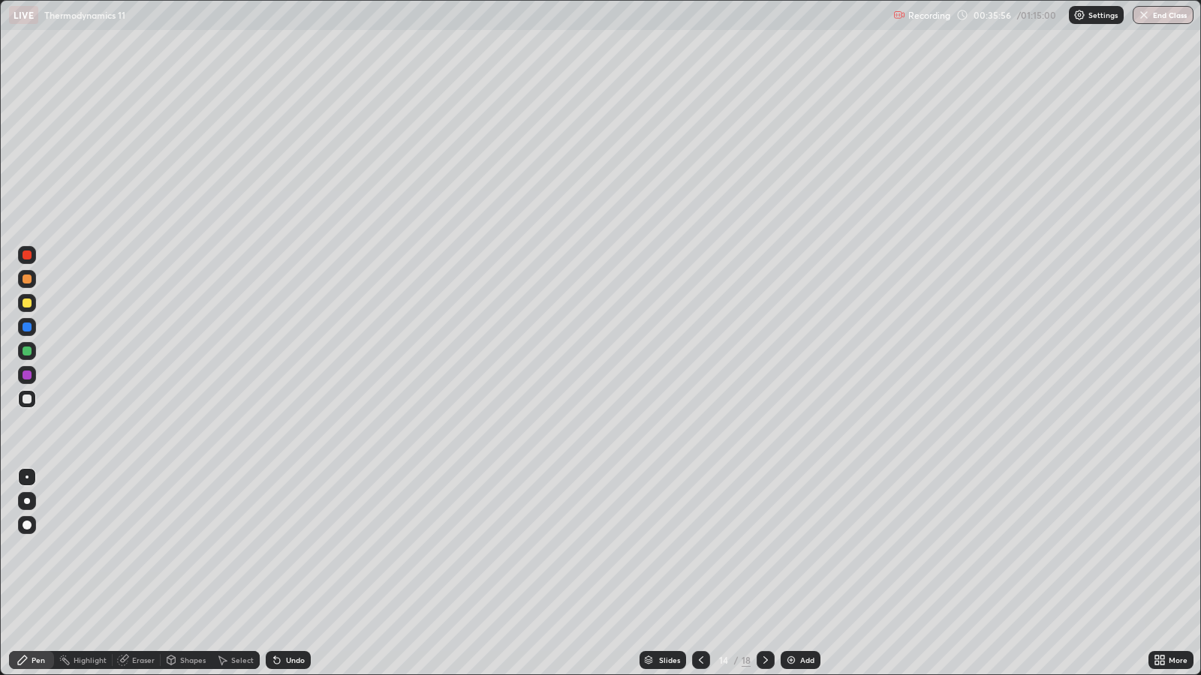
click at [196, 548] on div "Shapes" at bounding box center [193, 661] width 26 height 8
click at [236, 548] on div "Select" at bounding box center [242, 661] width 23 height 8
click at [191, 548] on div "Shapes" at bounding box center [193, 661] width 26 height 8
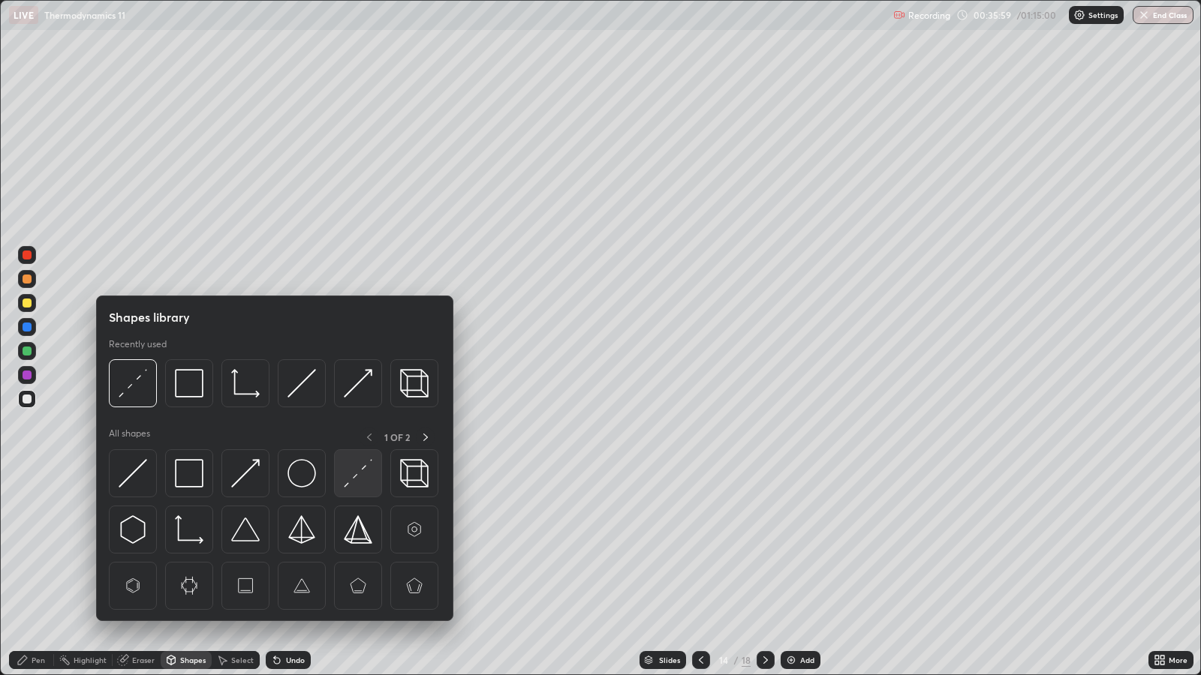
click at [348, 482] on img at bounding box center [358, 473] width 29 height 29
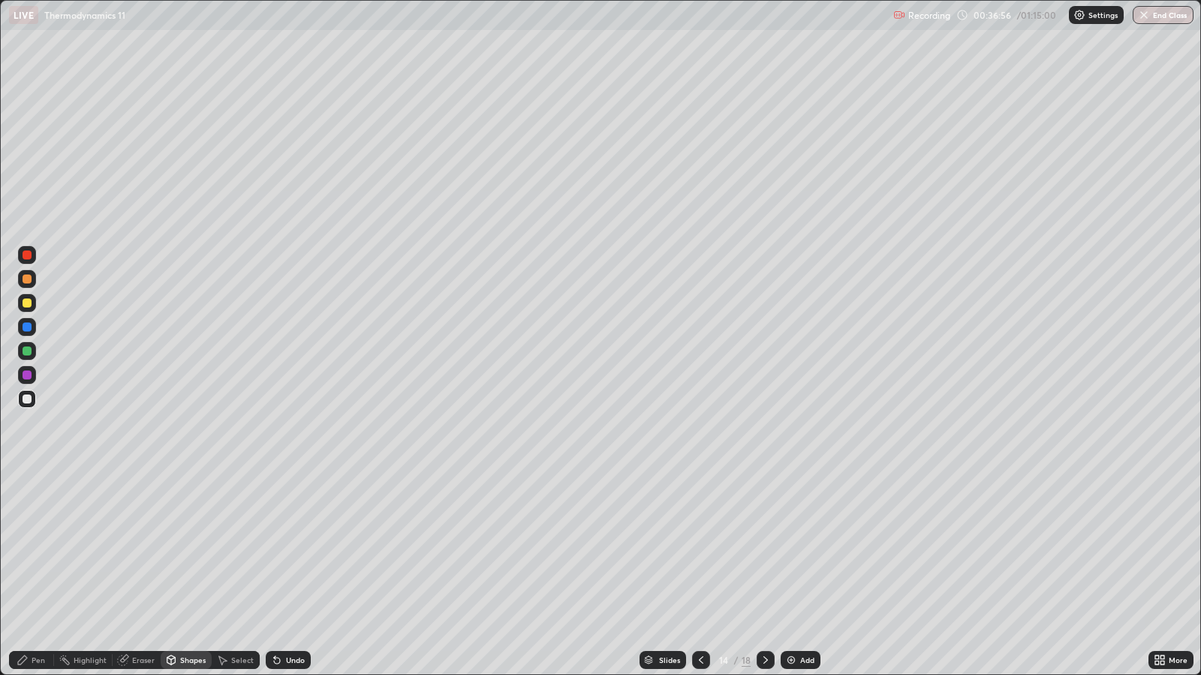
click at [26, 304] on div at bounding box center [27, 303] width 9 height 9
click at [40, 548] on div "Pen" at bounding box center [39, 661] width 14 height 8
click at [299, 548] on div "Undo" at bounding box center [288, 660] width 45 height 18
click at [763, 548] on icon at bounding box center [766, 660] width 12 height 12
click at [27, 303] on div at bounding box center [27, 303] width 9 height 9
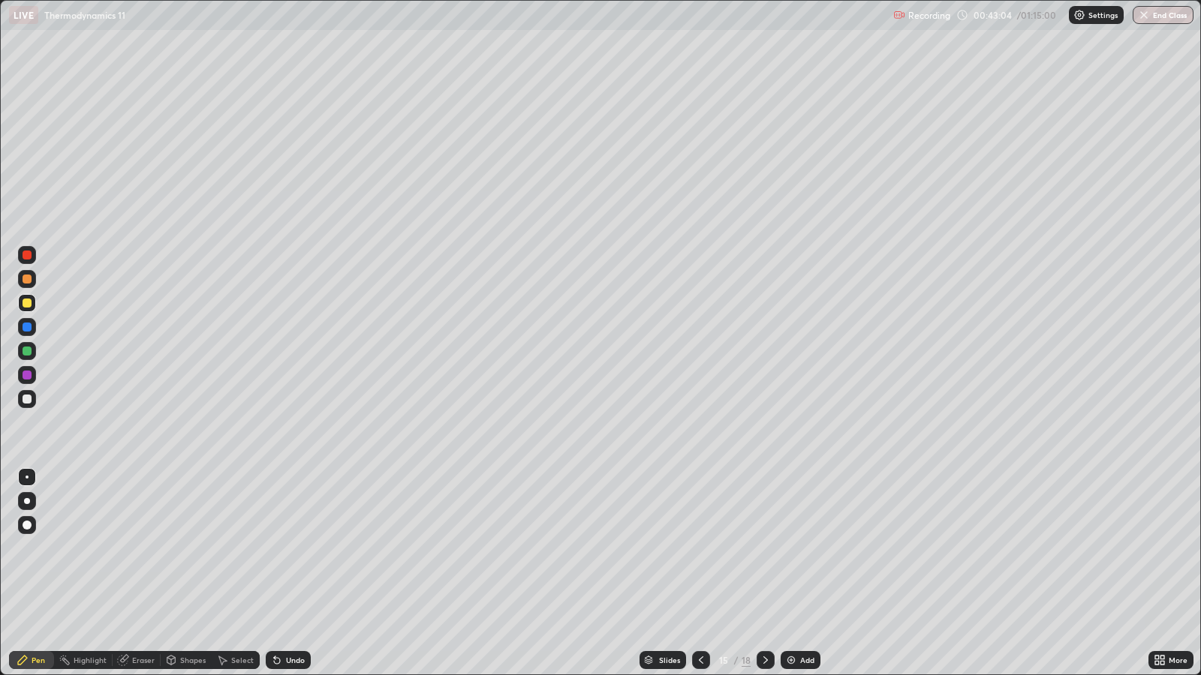
click at [292, 548] on div "Undo" at bounding box center [295, 661] width 19 height 8
click at [291, 548] on div "Undo" at bounding box center [295, 661] width 19 height 8
click at [282, 548] on div "Undo" at bounding box center [288, 660] width 45 height 18
click at [281, 548] on div "Undo" at bounding box center [288, 660] width 45 height 18
click at [794, 548] on img at bounding box center [791, 660] width 12 height 12
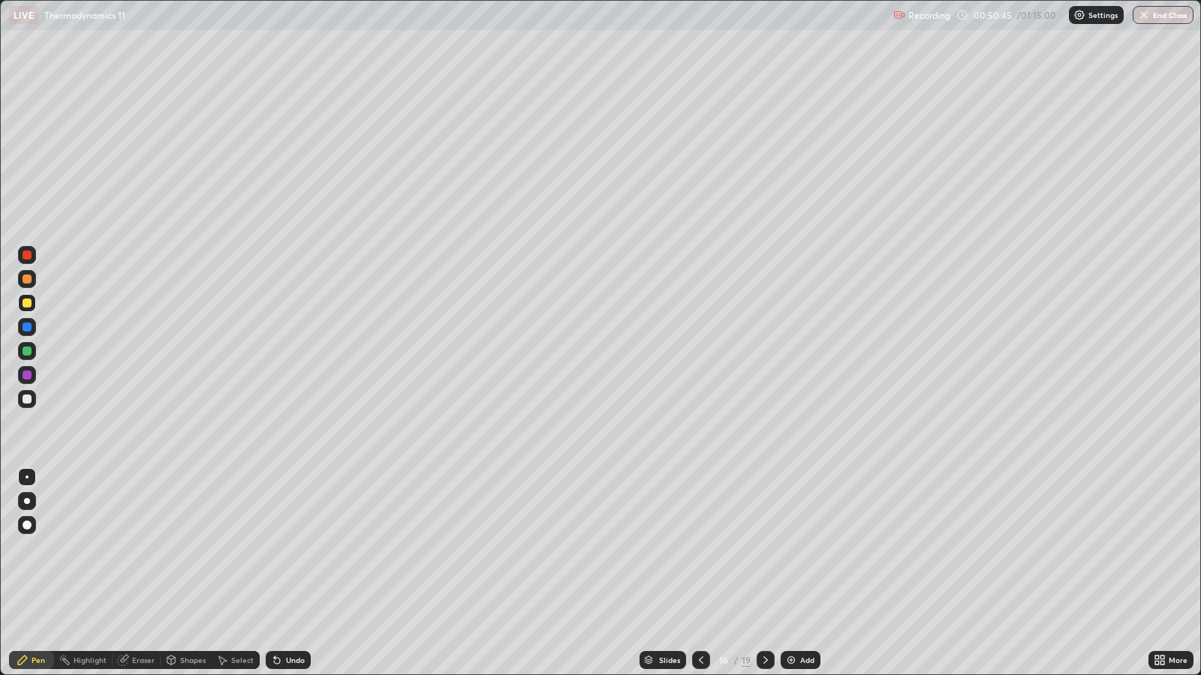
click at [26, 399] on div at bounding box center [27, 399] width 9 height 9
click at [286, 548] on div "Undo" at bounding box center [295, 661] width 19 height 8
click at [275, 548] on icon at bounding box center [277, 661] width 6 height 6
click at [156, 548] on div "Eraser" at bounding box center [137, 660] width 48 height 18
click at [44, 548] on div "Pen" at bounding box center [39, 661] width 14 height 8
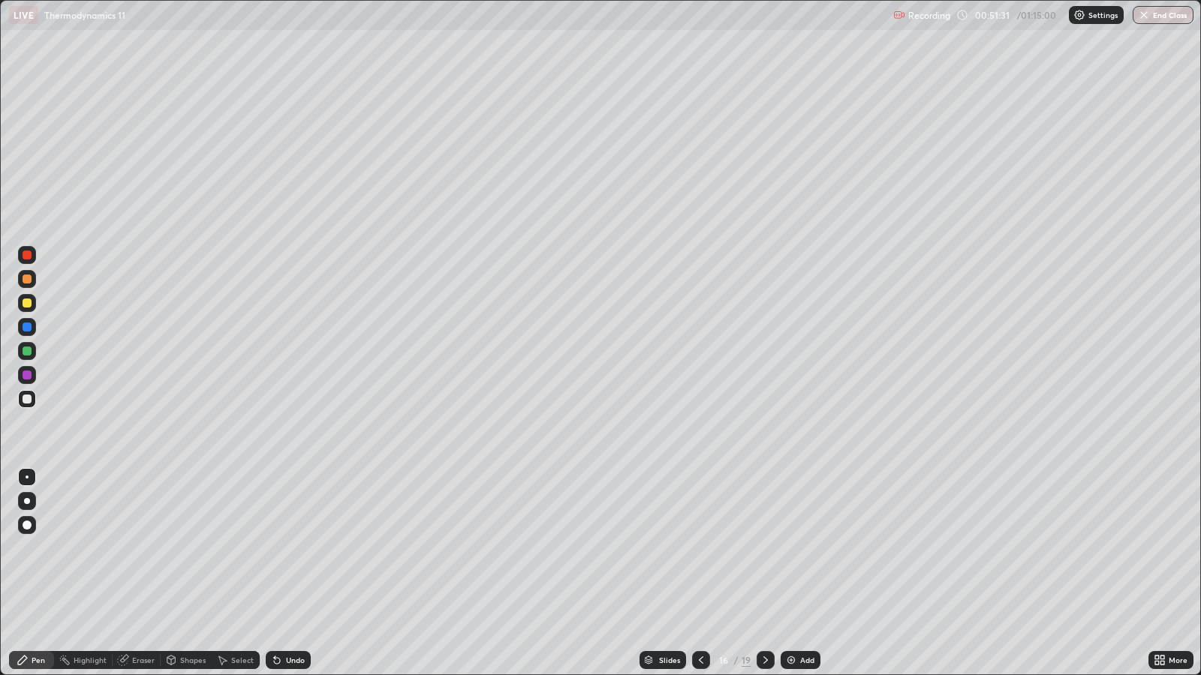
click at [244, 548] on div "Select" at bounding box center [242, 661] width 23 height 8
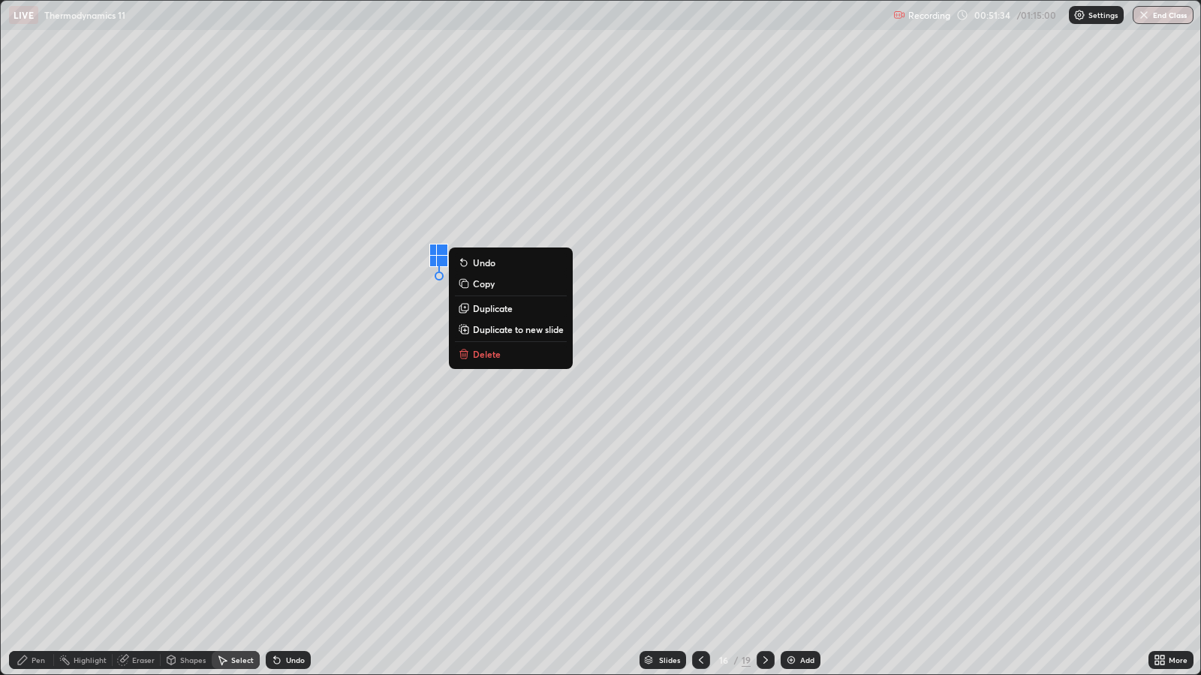
click at [490, 357] on p "Delete" at bounding box center [487, 354] width 28 height 12
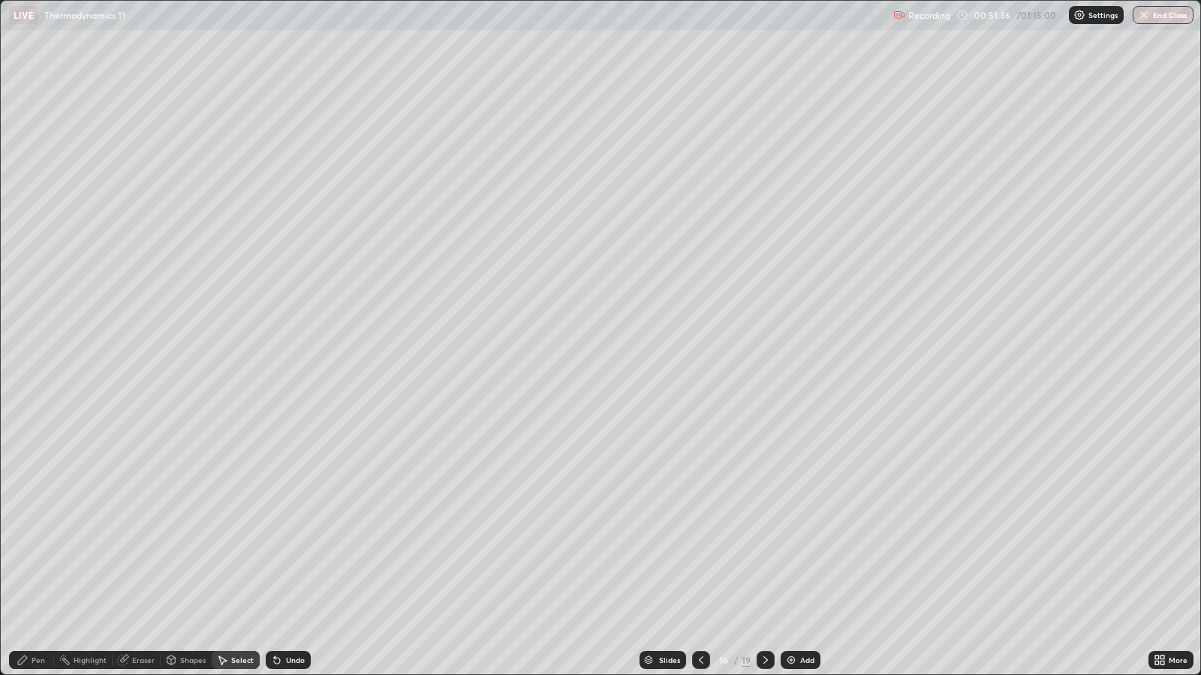
click at [149, 548] on div "Eraser" at bounding box center [143, 661] width 23 height 8
click at [43, 548] on div "Pen" at bounding box center [39, 661] width 14 height 8
click at [27, 399] on div at bounding box center [27, 399] width 9 height 9
click at [29, 302] on div at bounding box center [27, 303] width 9 height 9
click at [146, 548] on div "Eraser" at bounding box center [143, 661] width 23 height 8
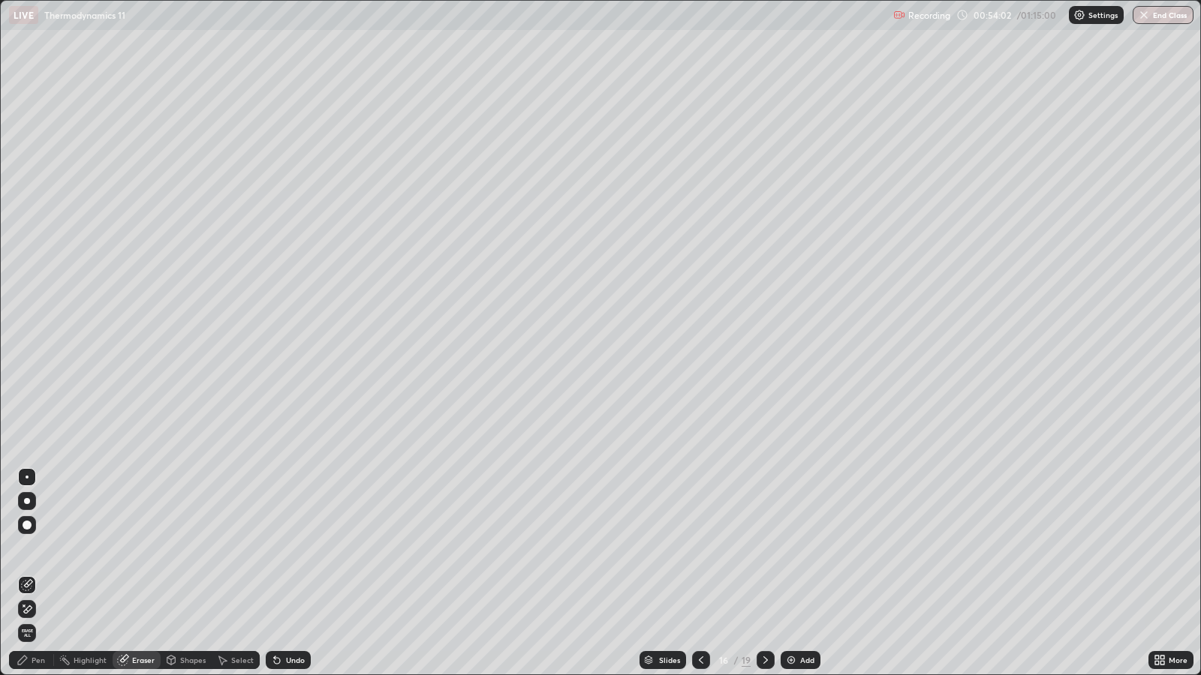
click at [41, 548] on div "Pen" at bounding box center [39, 661] width 14 height 8
click at [763, 548] on icon at bounding box center [766, 660] width 12 height 12
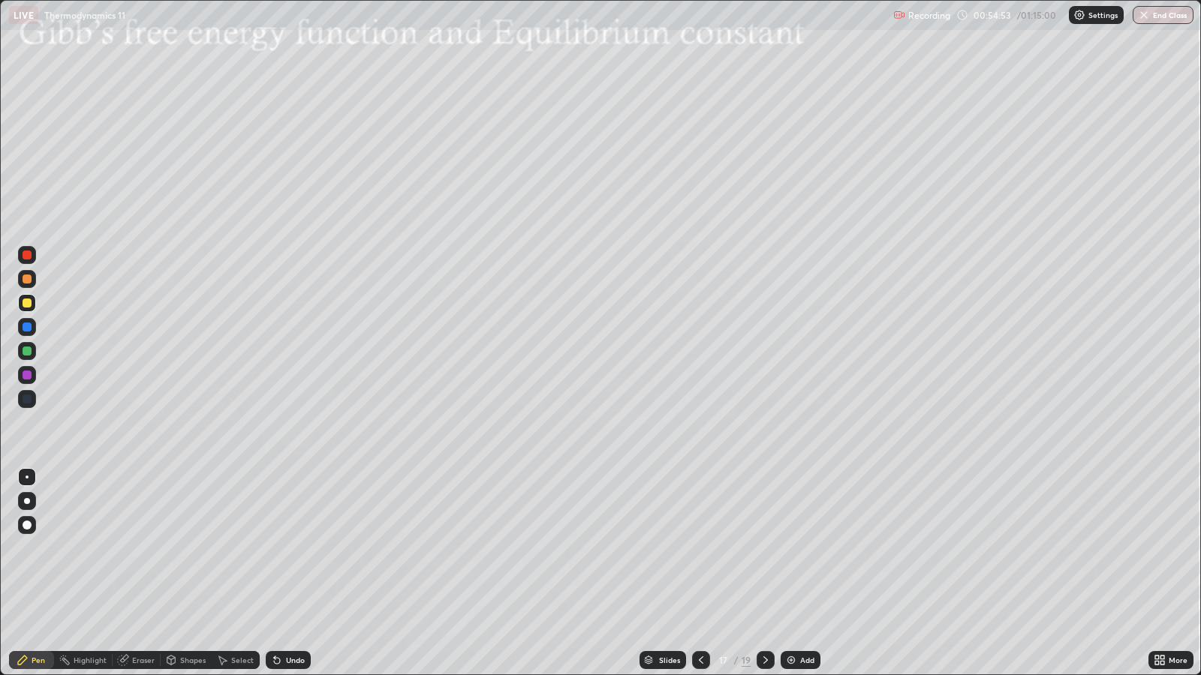
click at [26, 307] on div at bounding box center [27, 303] width 9 height 9
click at [237, 548] on div "Select" at bounding box center [242, 661] width 23 height 8
click at [184, 548] on div "Shapes" at bounding box center [193, 661] width 26 height 8
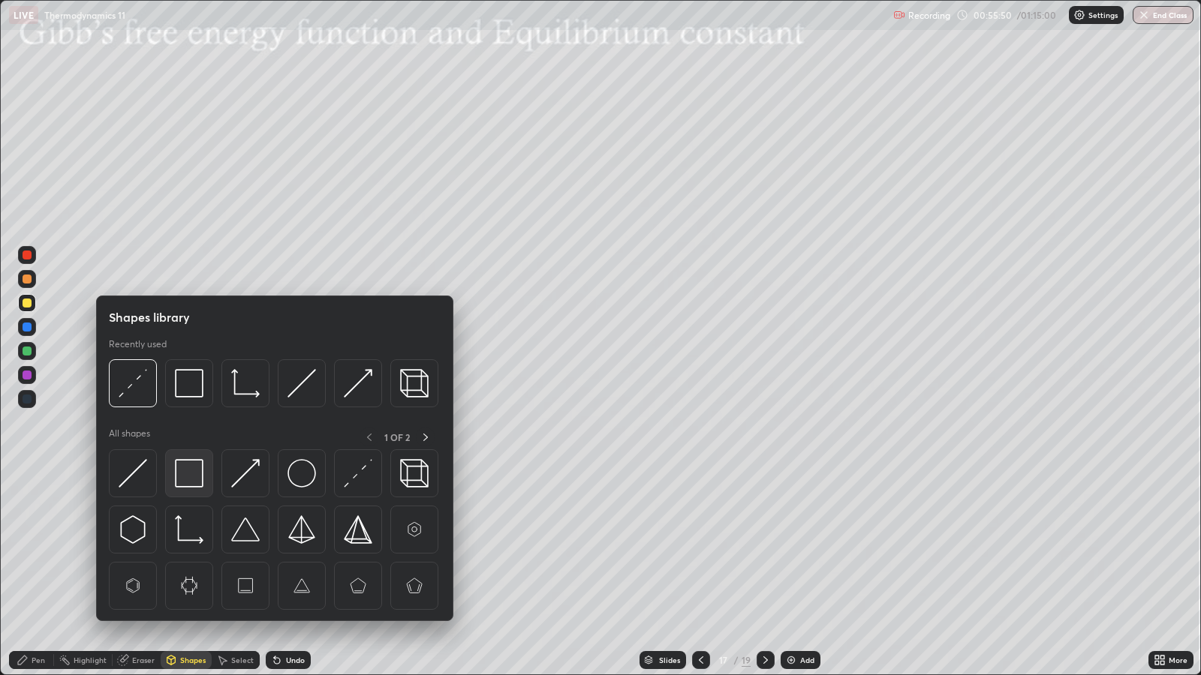
click at [201, 477] on img at bounding box center [189, 473] width 29 height 29
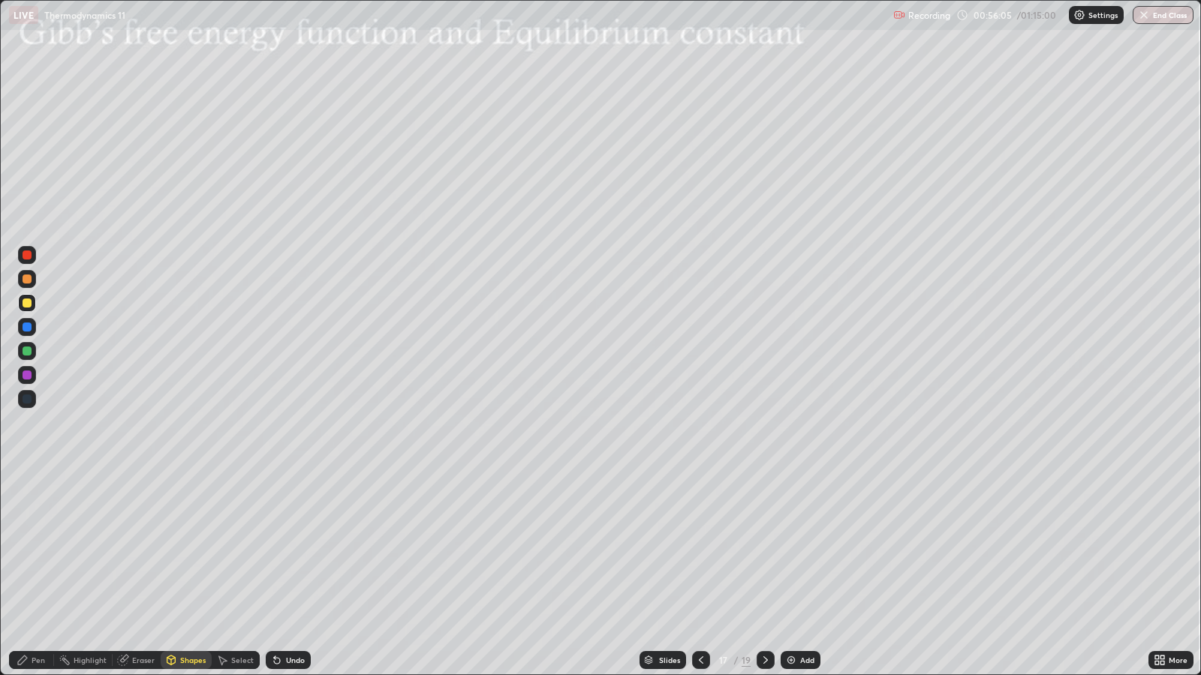
click at [25, 307] on div at bounding box center [27, 303] width 9 height 9
click at [296, 548] on div "Undo" at bounding box center [288, 660] width 45 height 18
click at [48, 548] on div "Pen" at bounding box center [31, 660] width 45 height 18
click at [249, 548] on div "Select" at bounding box center [242, 661] width 23 height 8
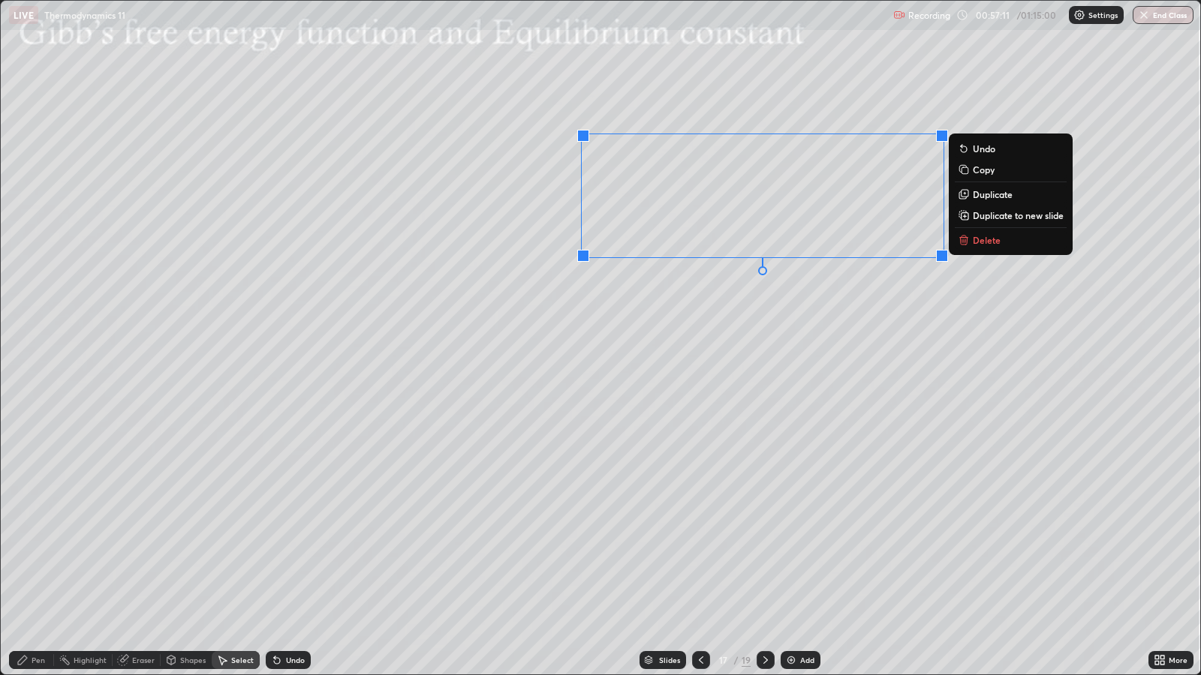
click at [841, 384] on div "0 ° Undo Copy Duplicate Duplicate to new slide Delete" at bounding box center [600, 338] width 1199 height 674
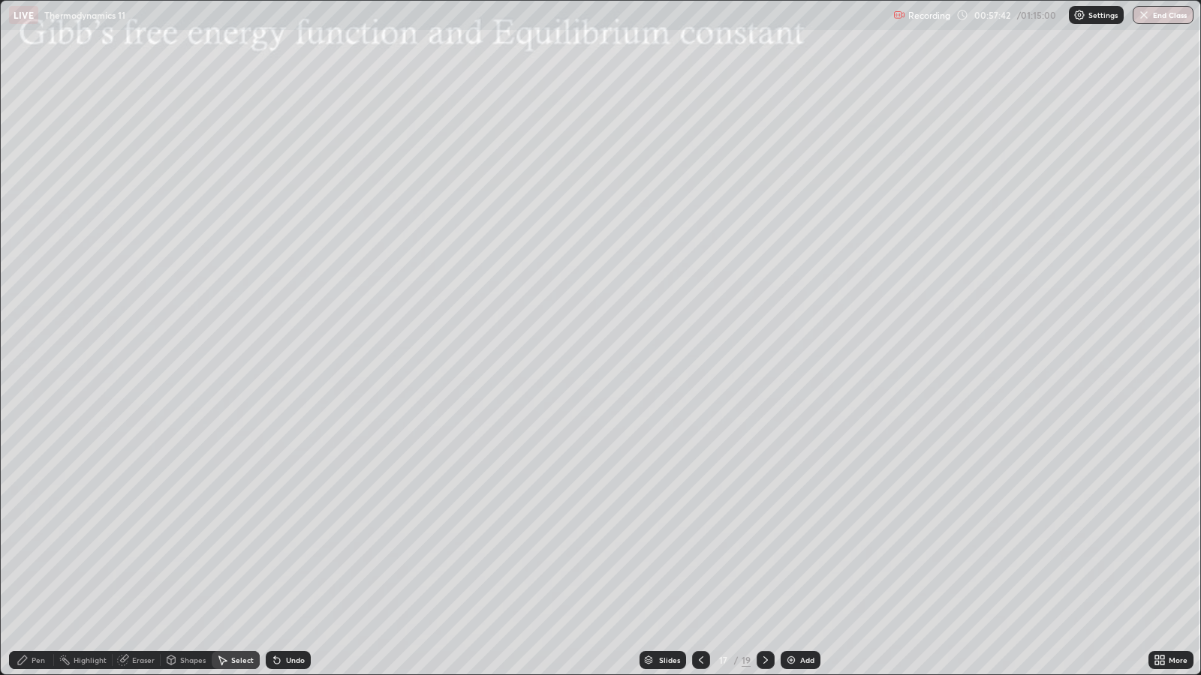
click at [46, 548] on div "Pen" at bounding box center [31, 660] width 45 height 18
click at [27, 279] on div at bounding box center [27, 279] width 9 height 9
click at [292, 548] on div "Undo" at bounding box center [295, 661] width 19 height 8
click at [290, 548] on div "Undo" at bounding box center [295, 661] width 19 height 8
click at [763, 548] on icon at bounding box center [766, 660] width 12 height 12
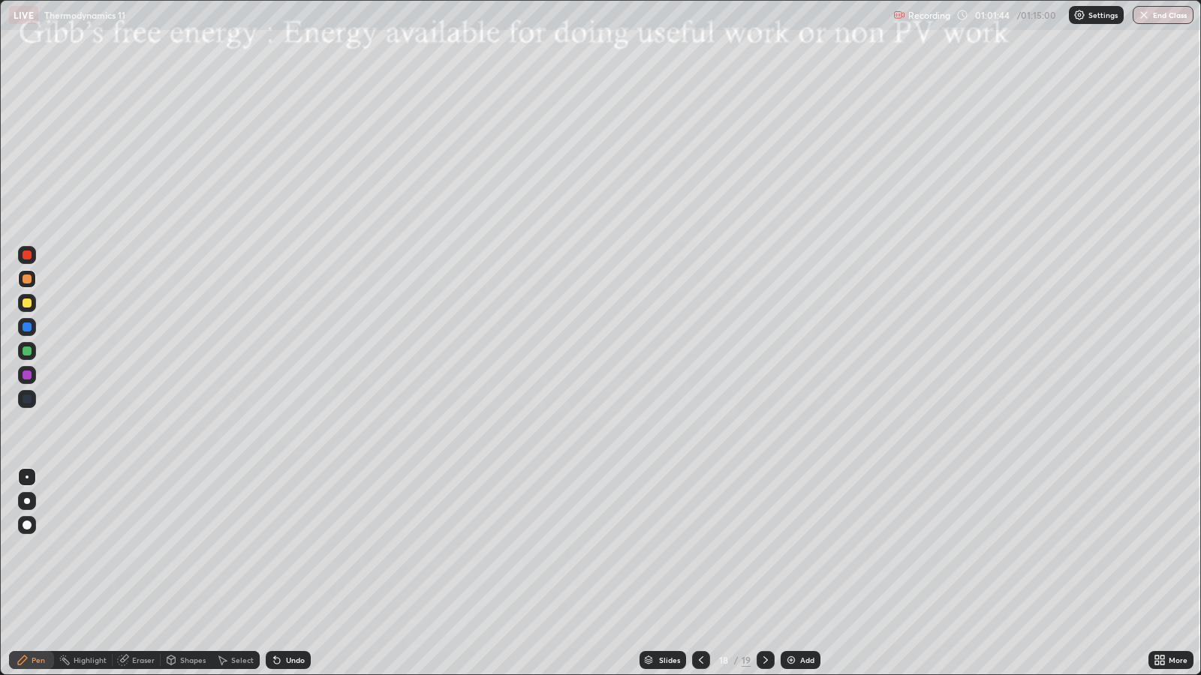
click at [26, 305] on div at bounding box center [27, 303] width 9 height 9
click at [188, 548] on div "Shapes" at bounding box center [193, 661] width 26 height 8
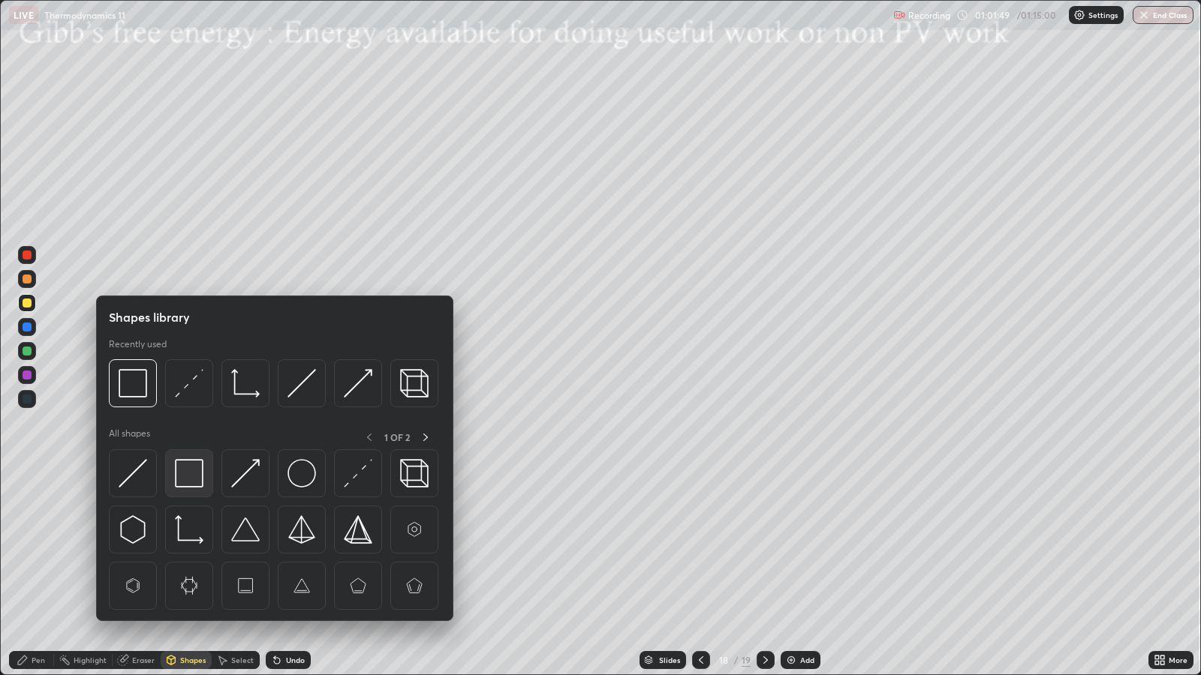
click at [191, 477] on img at bounding box center [189, 473] width 29 height 29
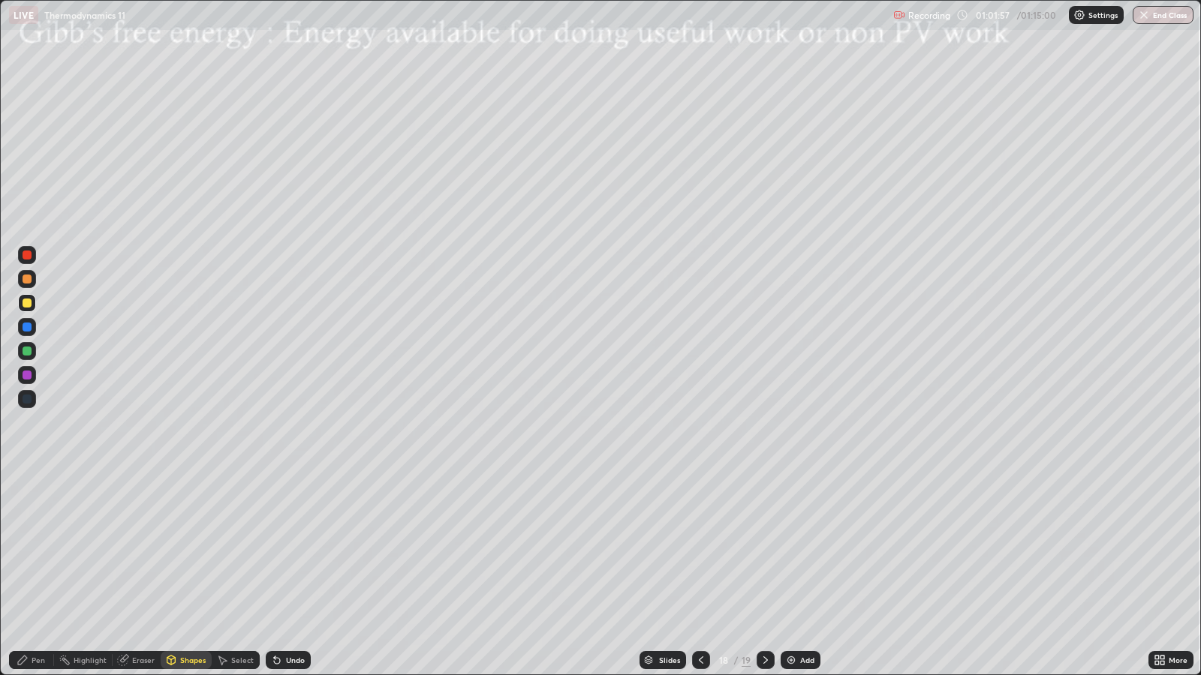
click at [133, 548] on div "Eraser" at bounding box center [137, 660] width 48 height 18
click at [180, 548] on div "Shapes" at bounding box center [193, 661] width 26 height 8
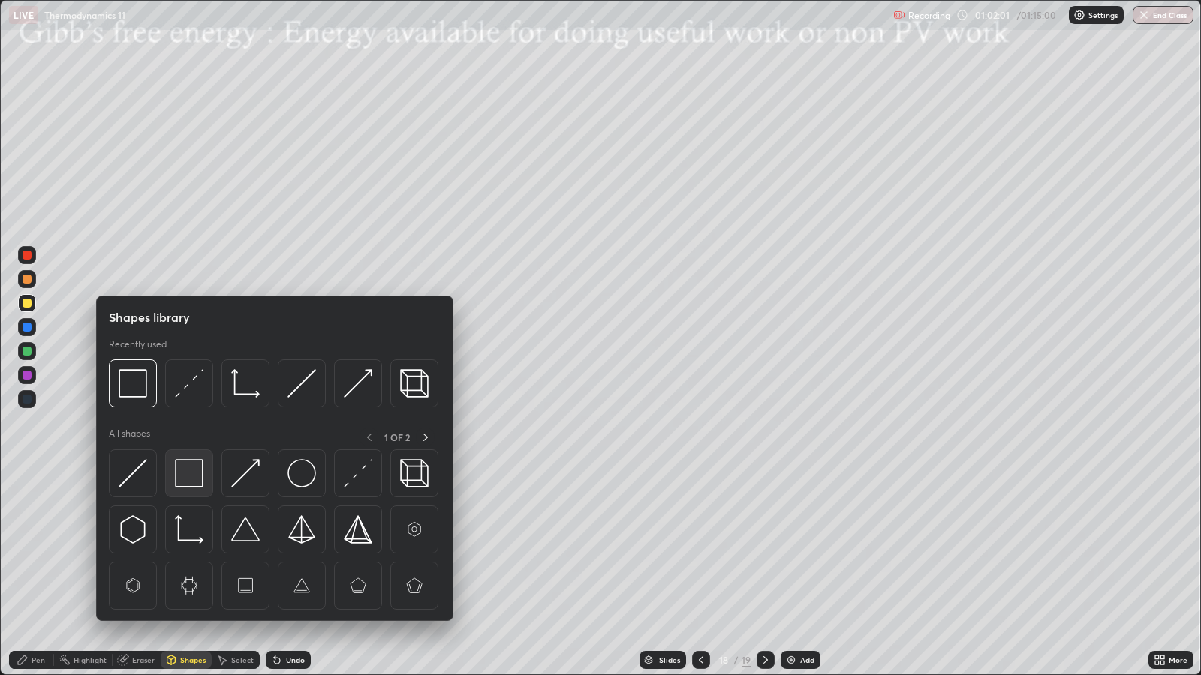
click at [188, 482] on img at bounding box center [189, 473] width 29 height 29
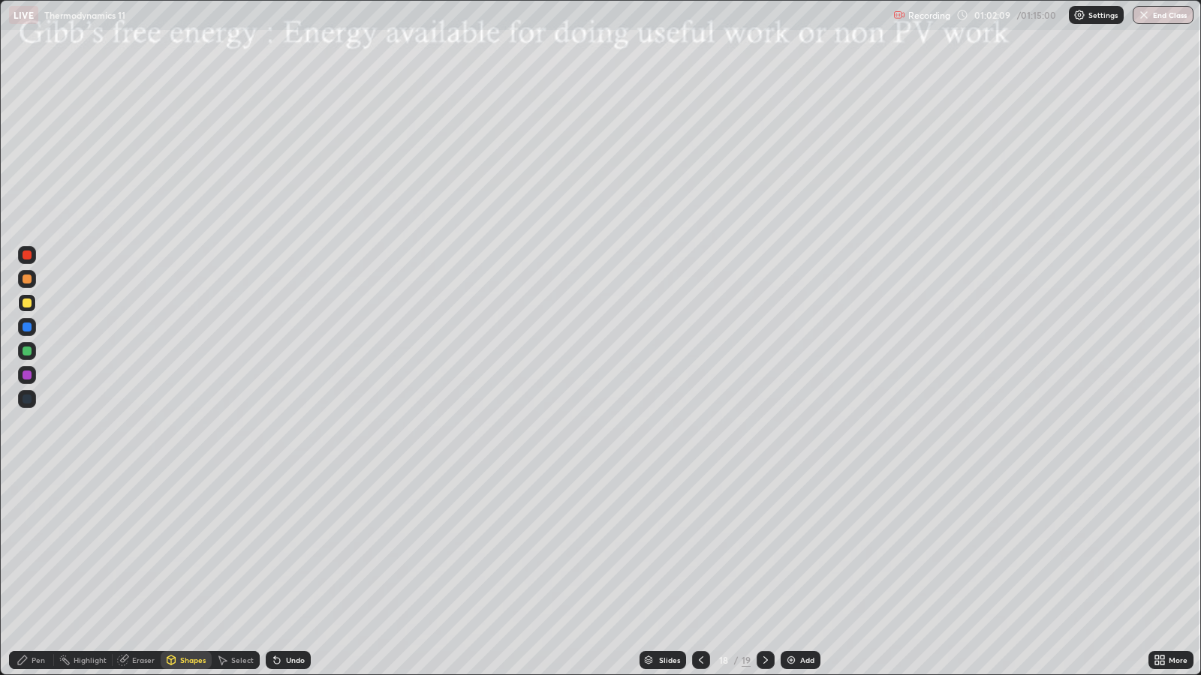
click at [38, 548] on div "Pen" at bounding box center [39, 661] width 14 height 8
click at [28, 330] on div at bounding box center [27, 327] width 9 height 9
click at [28, 305] on div at bounding box center [27, 303] width 9 height 9
click at [29, 328] on div at bounding box center [27, 327] width 9 height 9
click at [28, 303] on div at bounding box center [27, 303] width 9 height 9
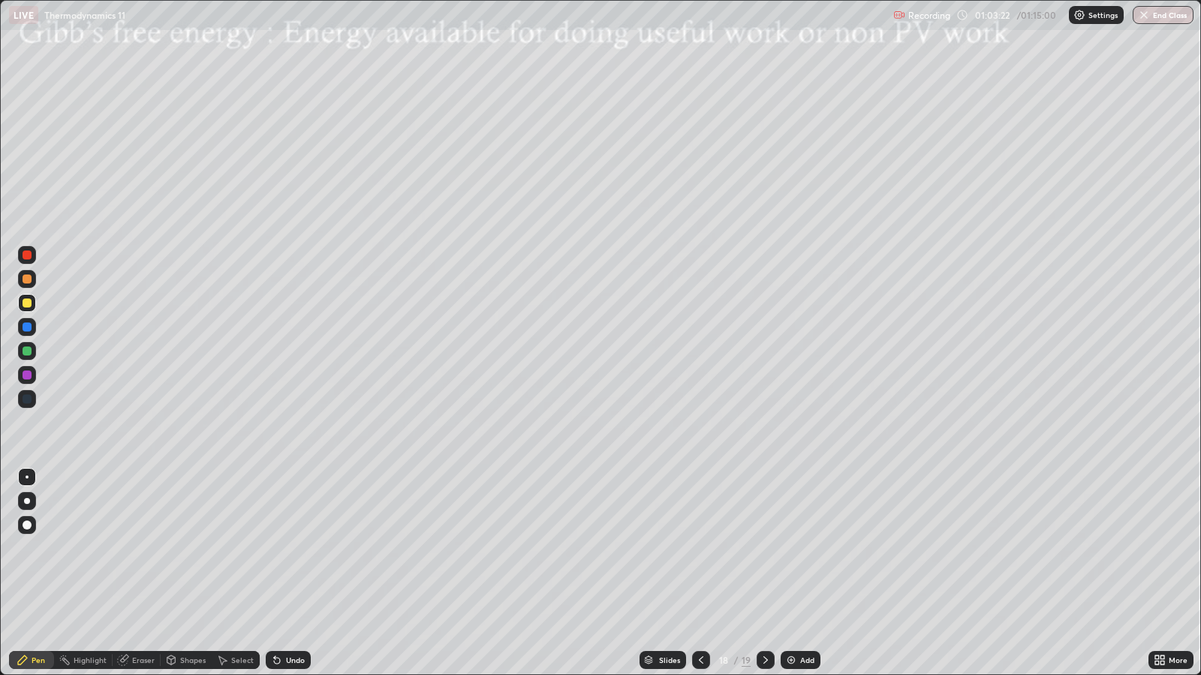
click at [291, 548] on div "Undo" at bounding box center [295, 661] width 19 height 8
click at [294, 548] on div "Undo" at bounding box center [295, 661] width 19 height 8
click at [763, 548] on icon at bounding box center [766, 660] width 12 height 12
click at [1155, 19] on button "End Class" at bounding box center [1163, 15] width 59 height 18
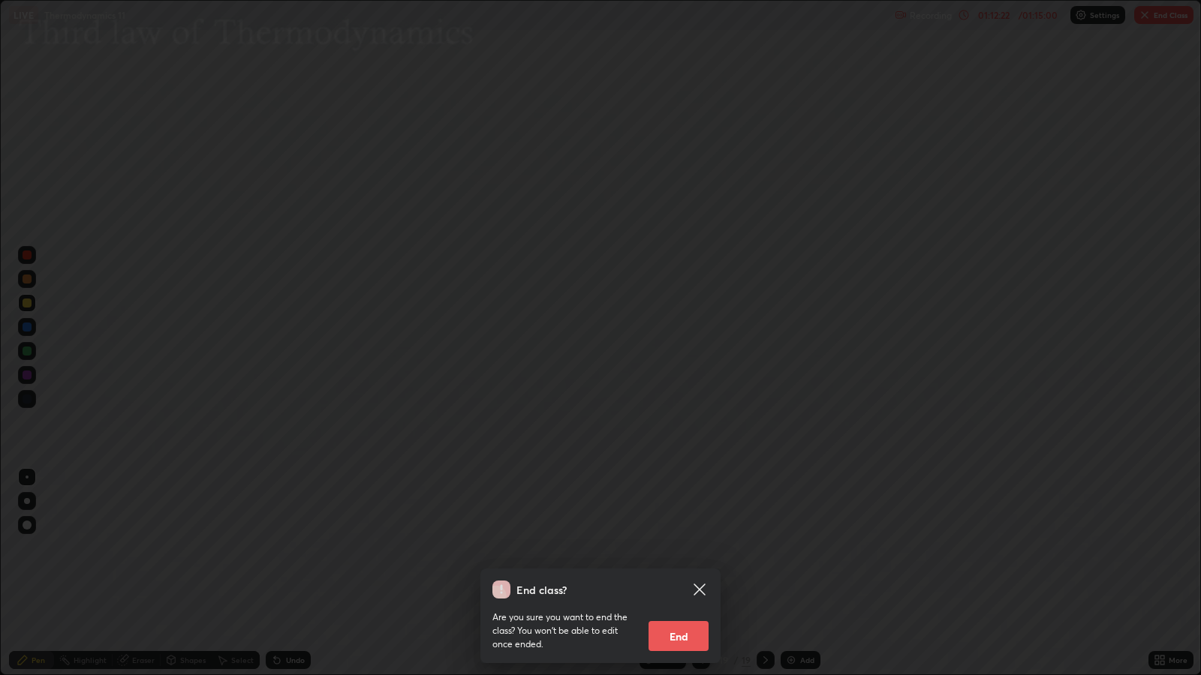
click at [689, 548] on button "End" at bounding box center [678, 636] width 60 height 30
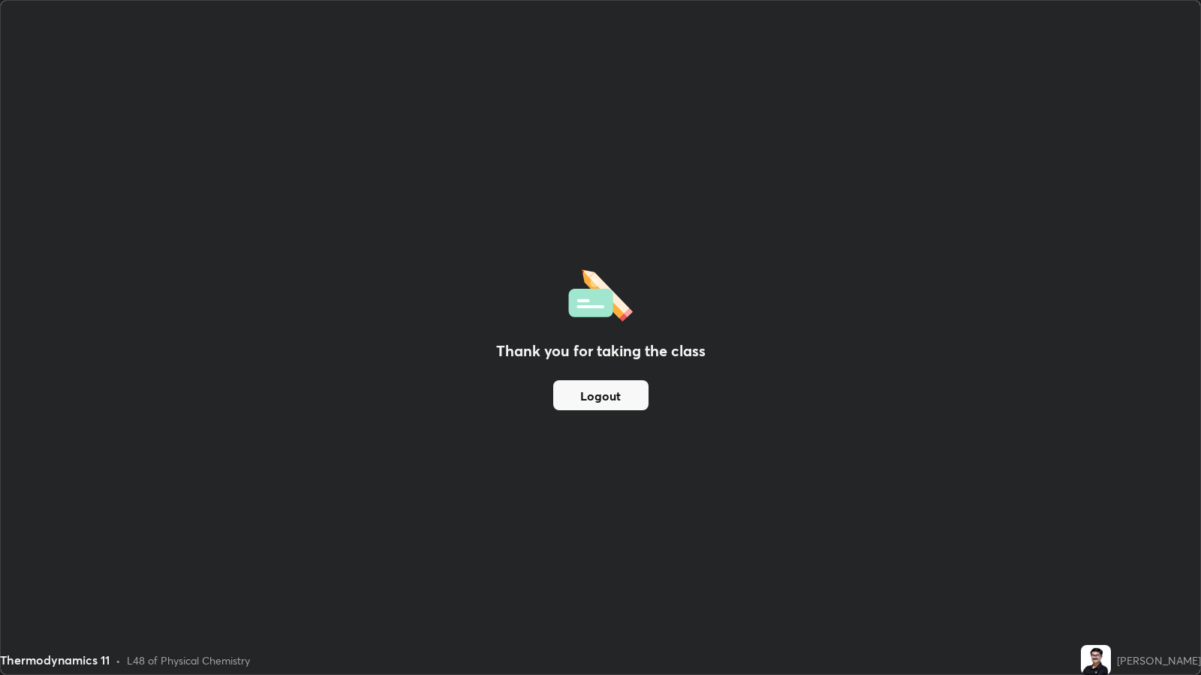
click at [619, 399] on button "Logout" at bounding box center [600, 396] width 95 height 30
